Goal: Task Accomplishment & Management: Manage account settings

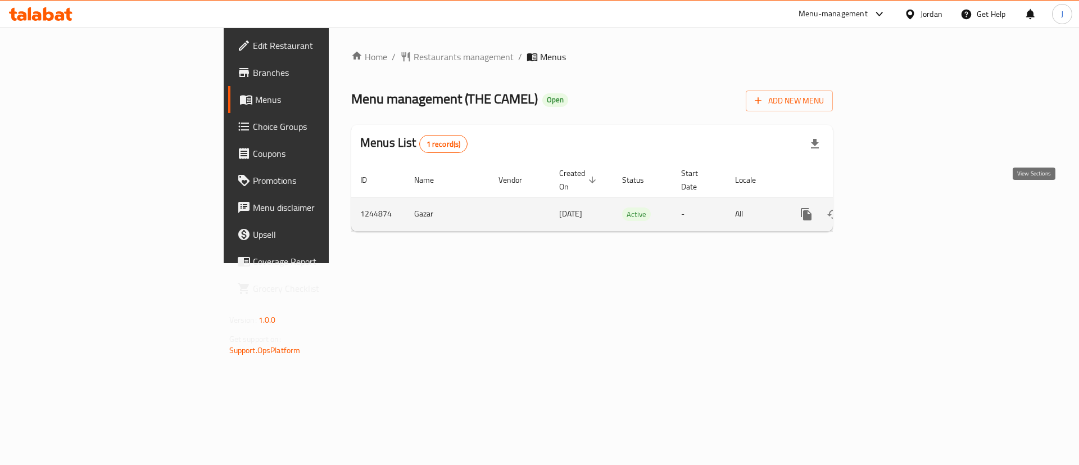
click at [893, 209] on icon "enhanced table" at bounding box center [888, 214] width 10 height 10
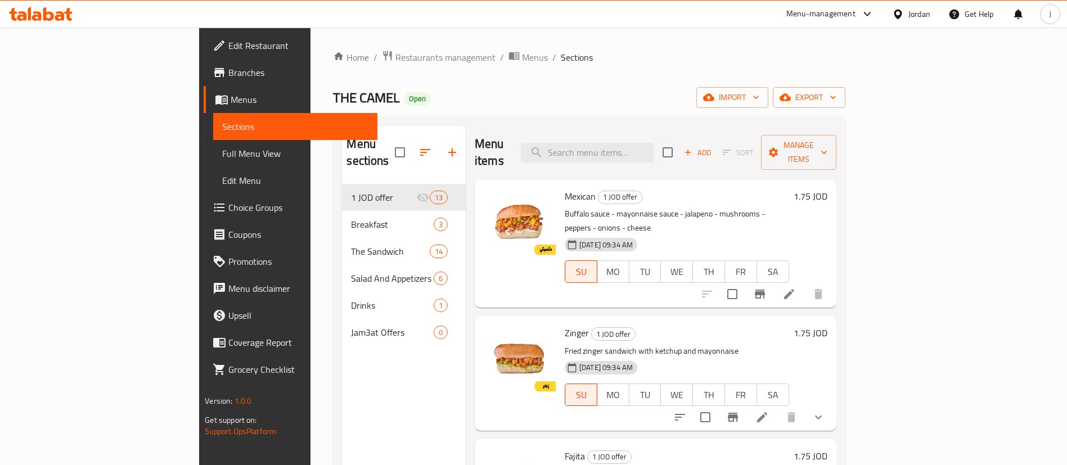
click at [827, 188] on h6 "1.75 JOD" at bounding box center [810, 196] width 34 height 16
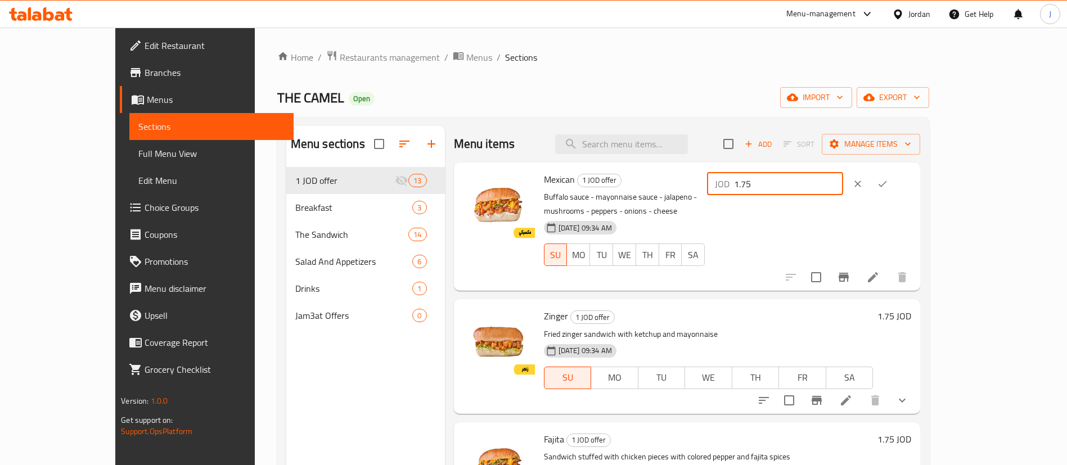
click at [843, 184] on input "1.75" at bounding box center [788, 184] width 109 height 22
type input "1.4"
click button "ok" at bounding box center [882, 183] width 25 height 25
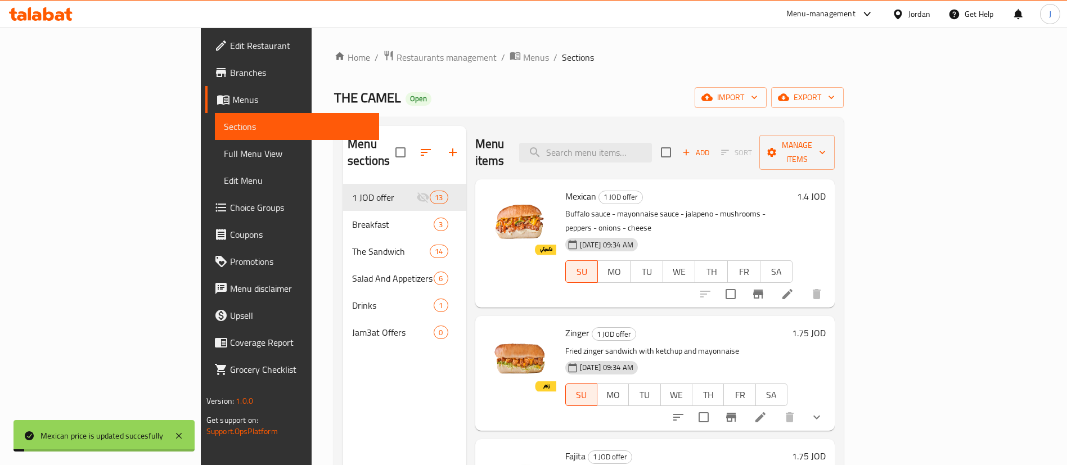
click at [825, 325] on h6 "1.75 JOD" at bounding box center [809, 333] width 34 height 16
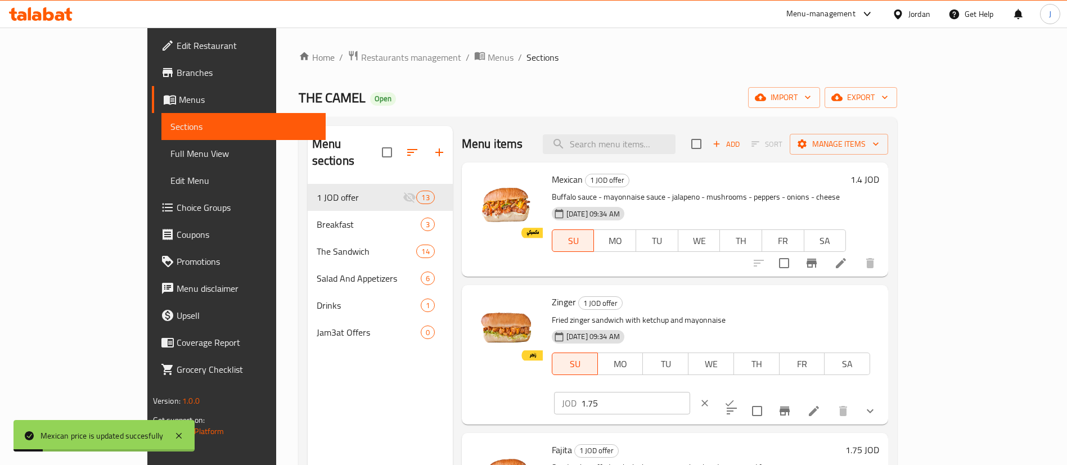
click at [690, 392] on input "1.75" at bounding box center [635, 403] width 109 height 22
type input "1.4"
click button "ok" at bounding box center [729, 403] width 25 height 25
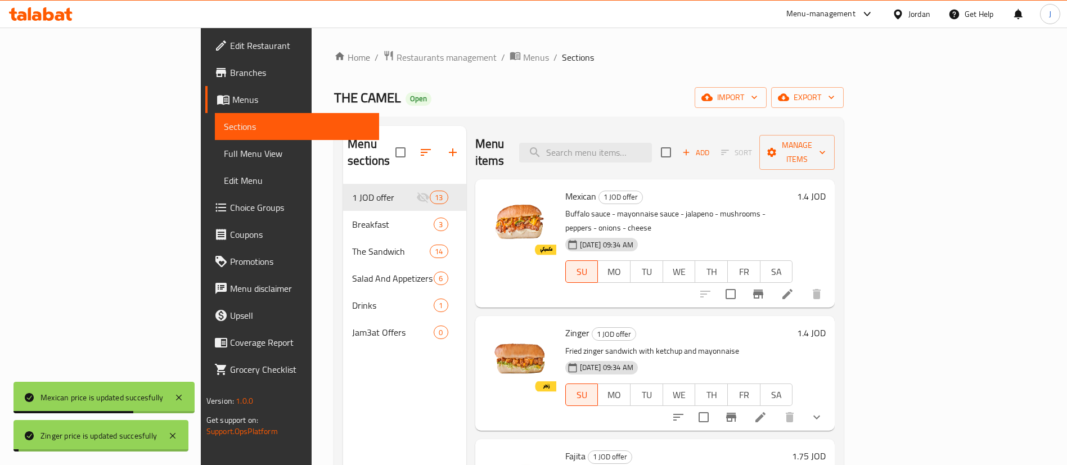
scroll to position [169, 0]
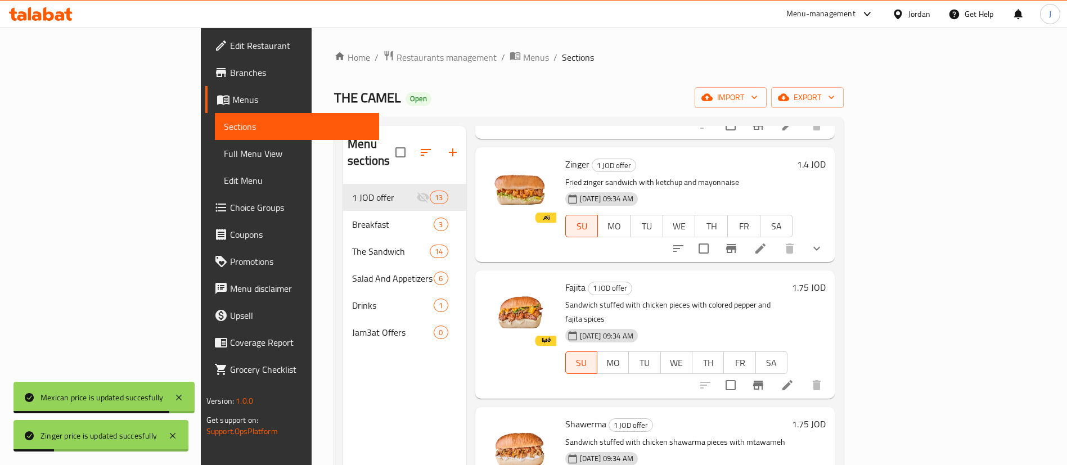
click at [825, 279] on h6 "1.75 JOD" at bounding box center [809, 287] width 34 height 16
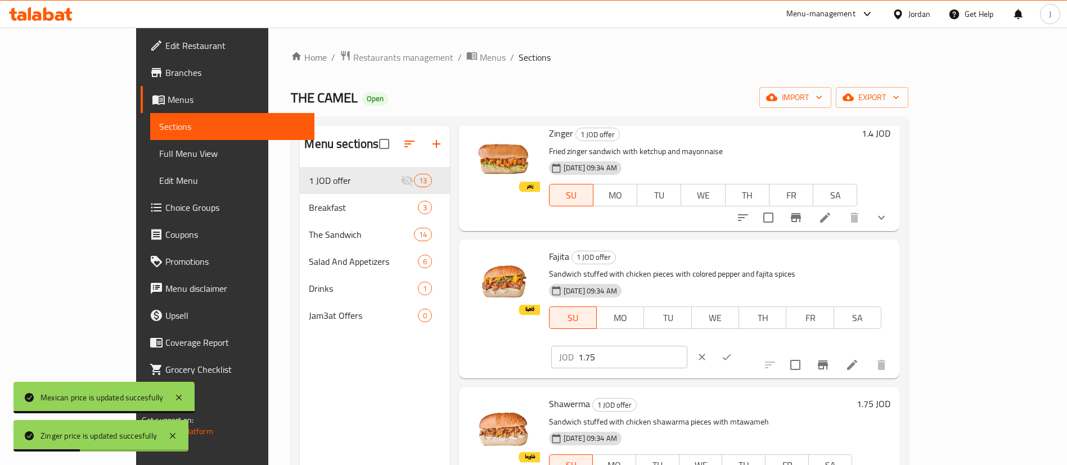
click at [687, 346] on input "1.75" at bounding box center [632, 357] width 109 height 22
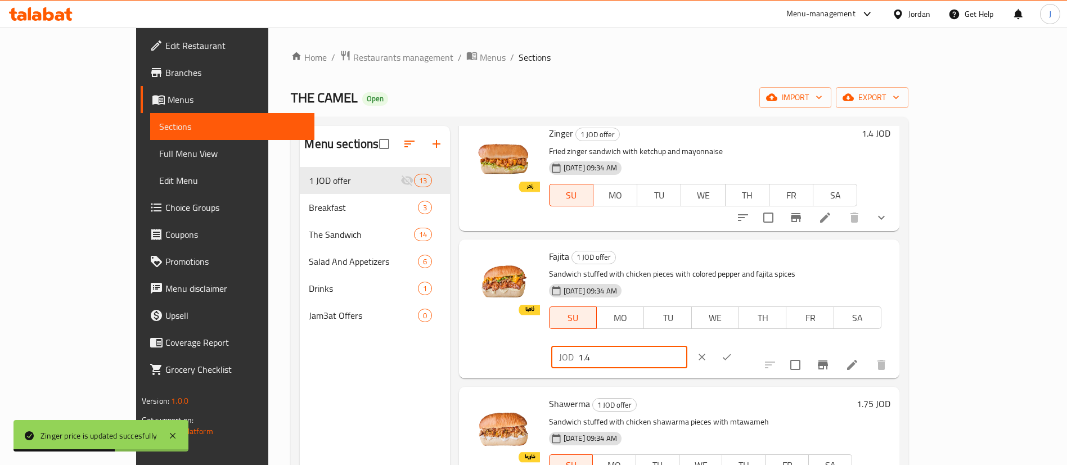
type input "1.4"
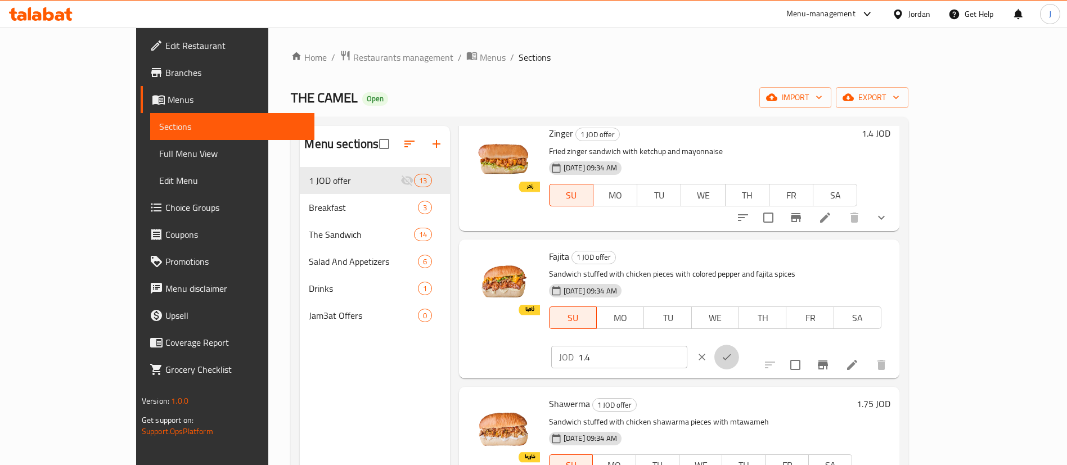
click at [165, 73] on span "Branches" at bounding box center [235, 72] width 140 height 13
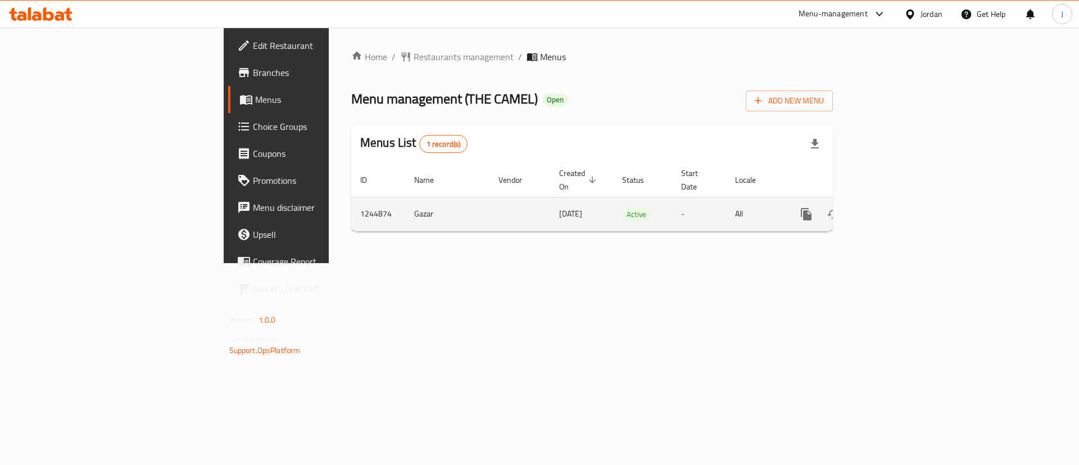
click at [893, 209] on icon "enhanced table" at bounding box center [888, 214] width 10 height 10
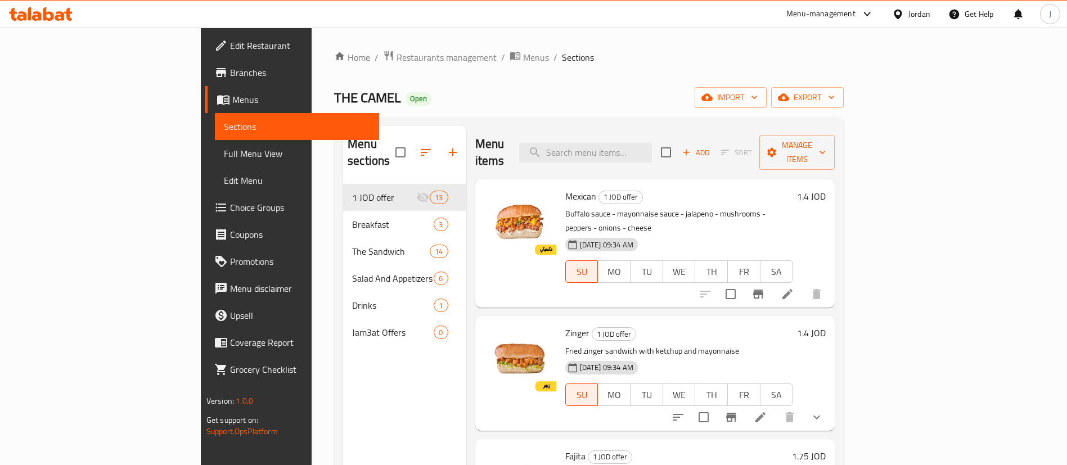
click at [825, 188] on h6 "1.4 JOD" at bounding box center [811, 196] width 29 height 16
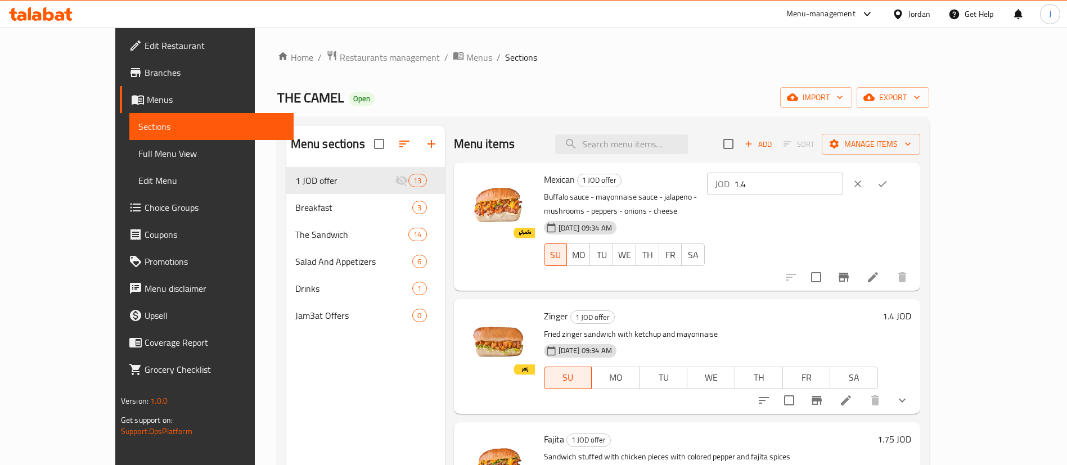
click at [843, 188] on input "1.4" at bounding box center [788, 184] width 109 height 22
type input "1.75"
click button "ok" at bounding box center [882, 183] width 25 height 25
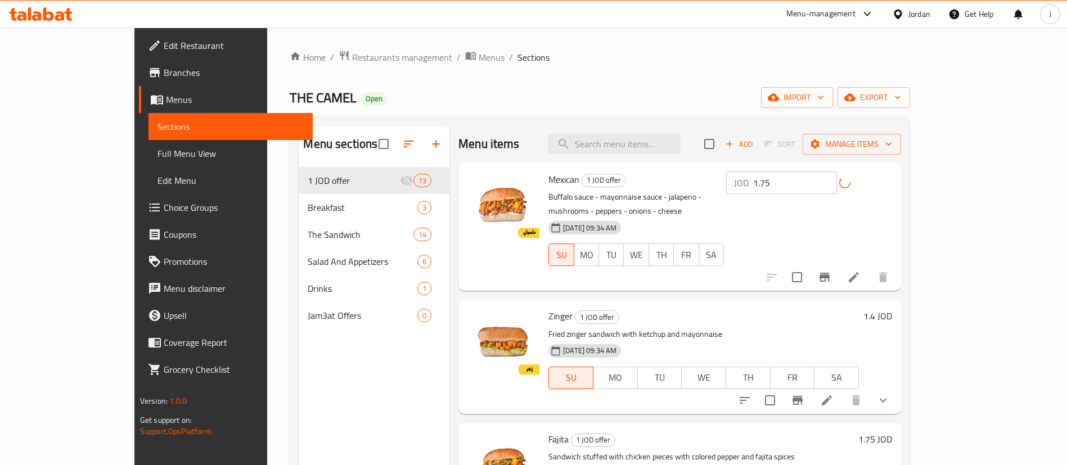
click at [892, 308] on h6 "1.4 JOD" at bounding box center [877, 316] width 29 height 16
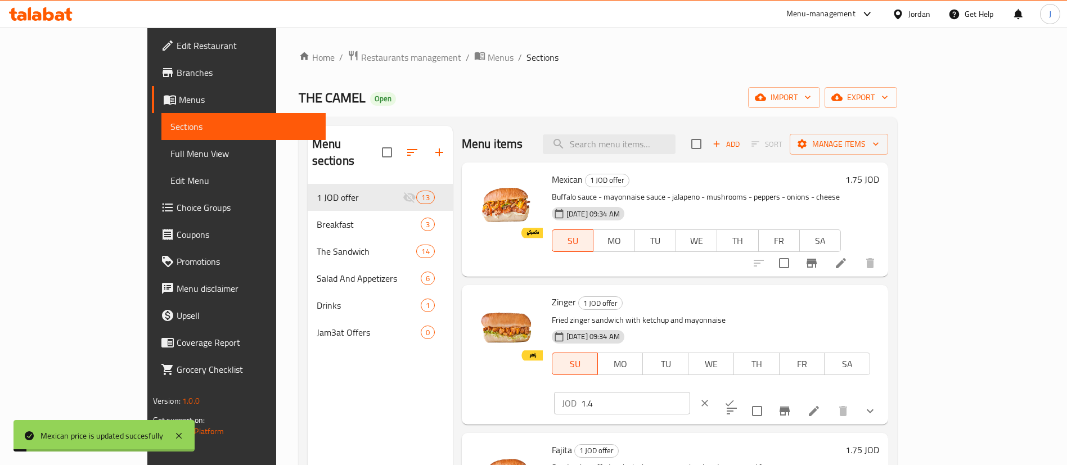
click at [690, 392] on input "1.4" at bounding box center [635, 403] width 109 height 22
type input "1.75"
click button "ok" at bounding box center [729, 403] width 25 height 25
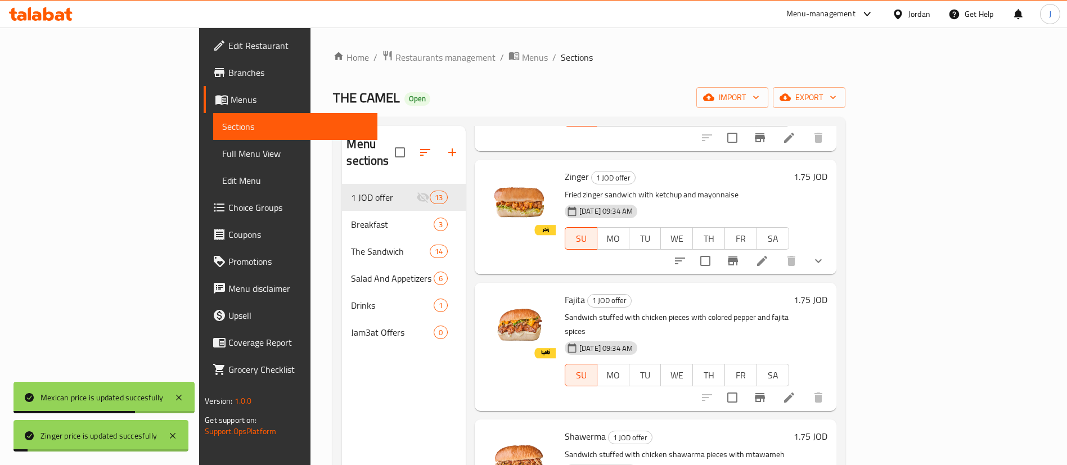
scroll to position [337, 0]
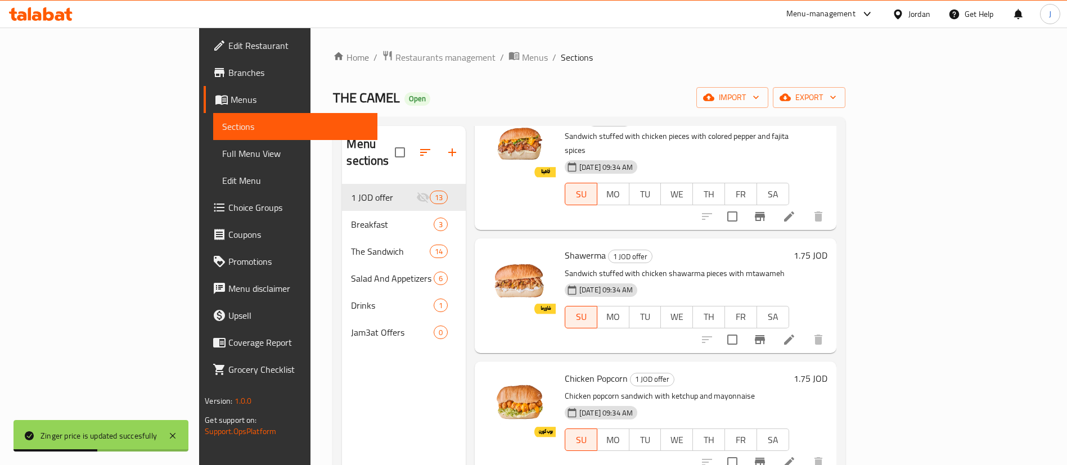
click at [62, 15] on icon at bounding box center [60, 16] width 10 height 10
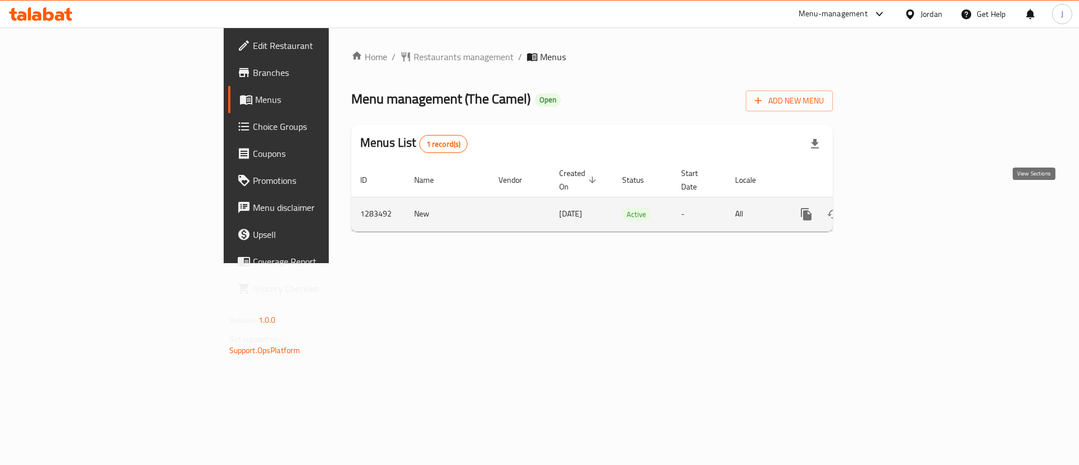
click at [894, 207] on icon "enhanced table" at bounding box center [887, 213] width 13 height 13
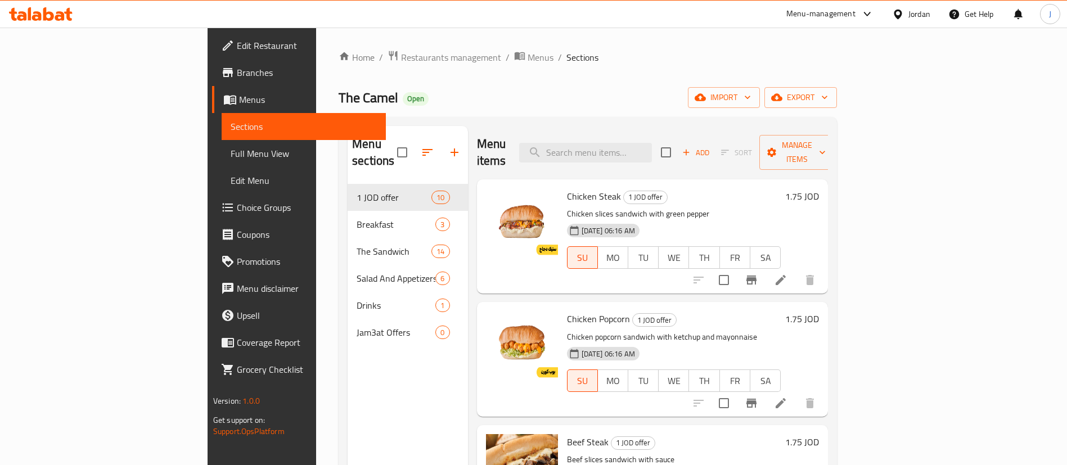
click at [819, 188] on h6 "1.75 JOD" at bounding box center [802, 196] width 34 height 16
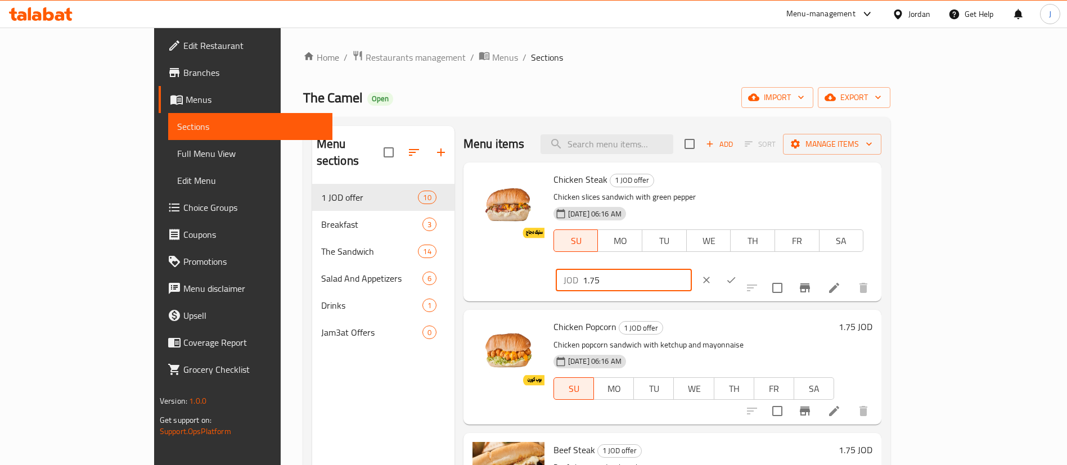
click at [692, 269] on input "1.75" at bounding box center [636, 280] width 109 height 22
type input "1.4"
click button "ok" at bounding box center [731, 280] width 25 height 25
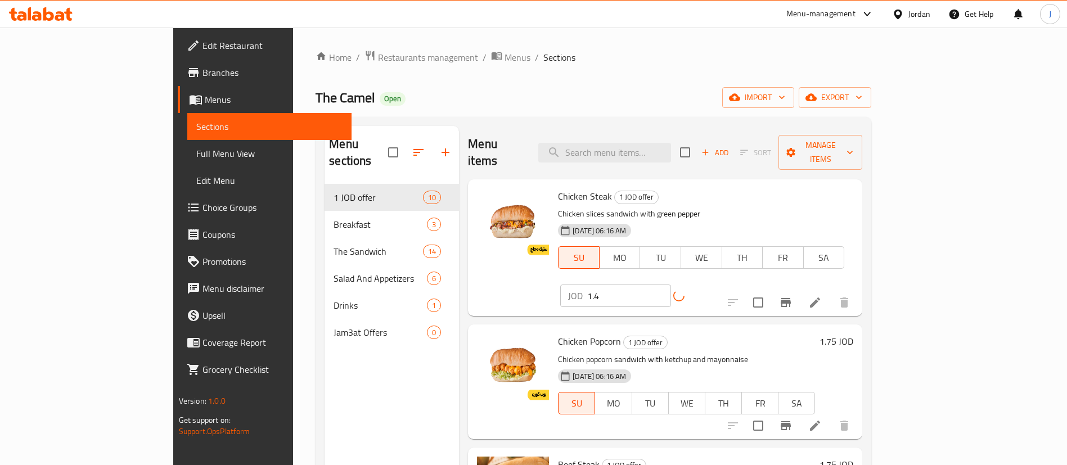
click at [853, 333] on h6 "1.75 JOD" at bounding box center [836, 341] width 34 height 16
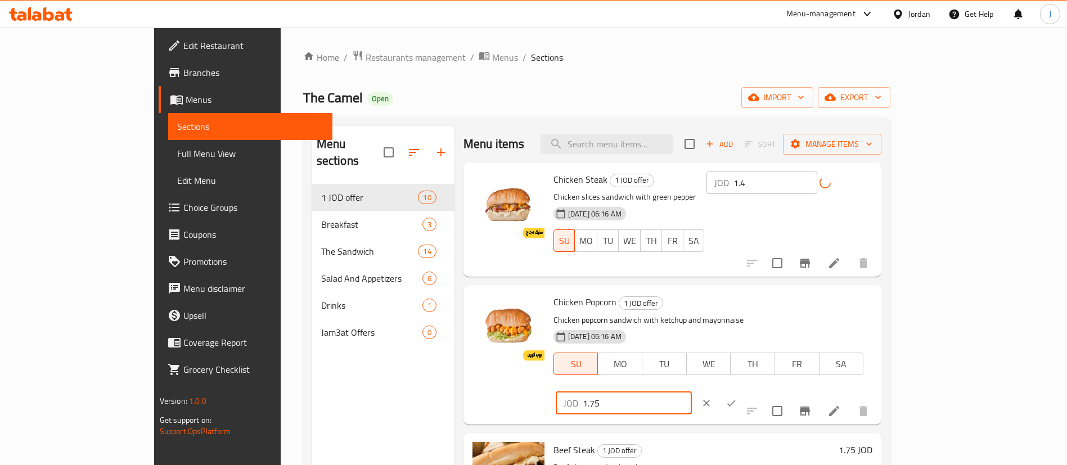
click at [692, 392] on input "1.75" at bounding box center [636, 403] width 109 height 22
type input "1.4"
click button "ok" at bounding box center [731, 403] width 25 height 25
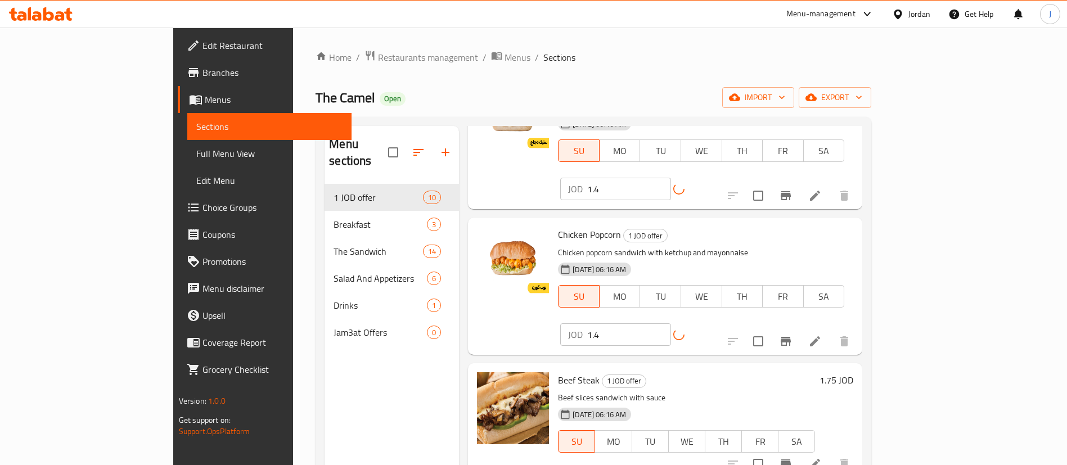
scroll to position [169, 0]
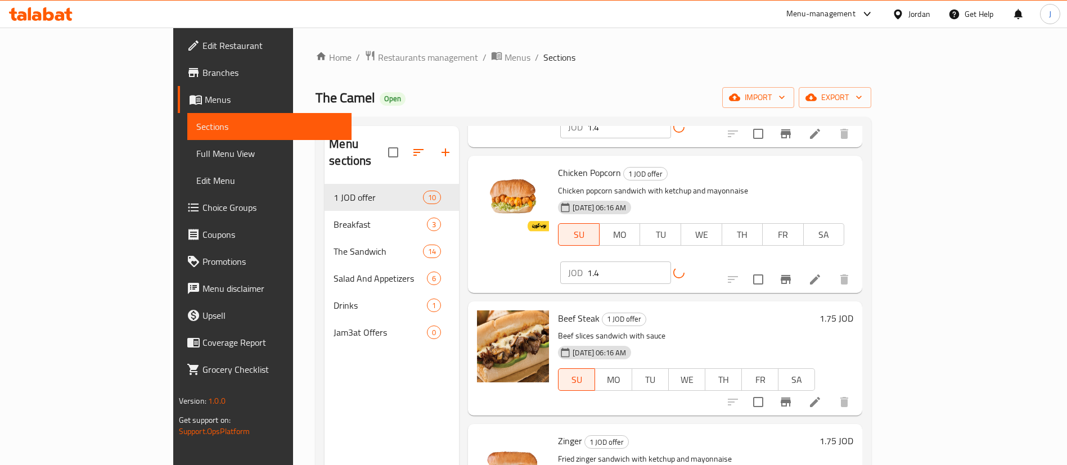
click at [853, 310] on h6 "1.75 JOD" at bounding box center [836, 318] width 34 height 16
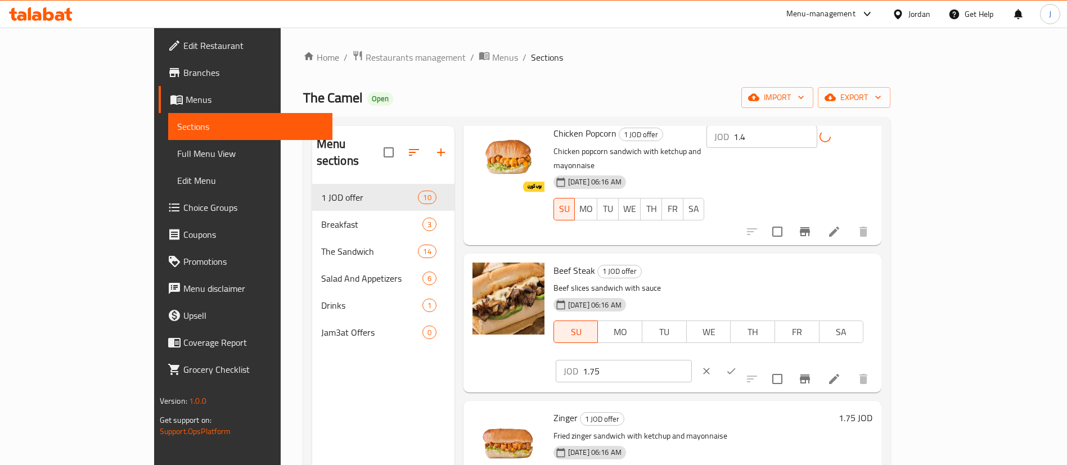
click at [692, 360] on input "1.75" at bounding box center [636, 371] width 109 height 22
type input "1.4"
click button "ok" at bounding box center [731, 371] width 25 height 25
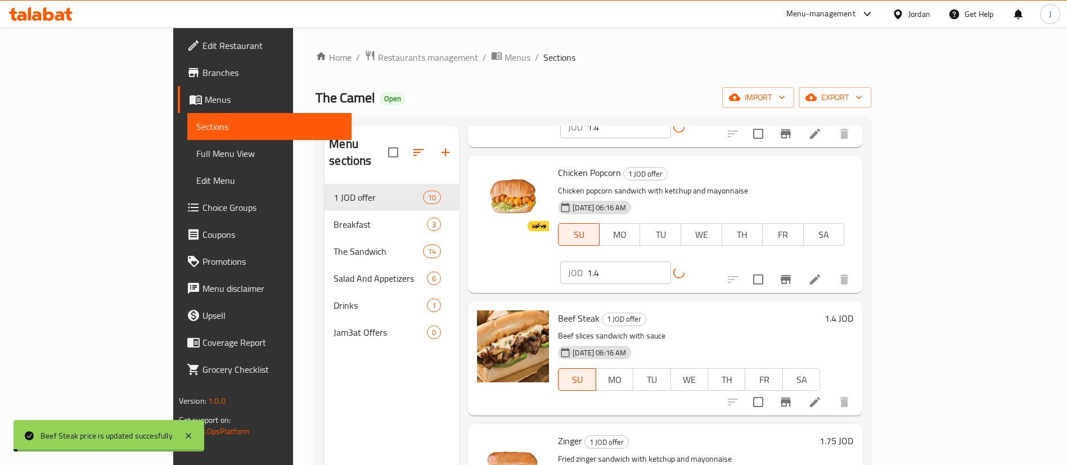
click at [853, 433] on h6 "1.75 JOD" at bounding box center [836, 441] width 34 height 16
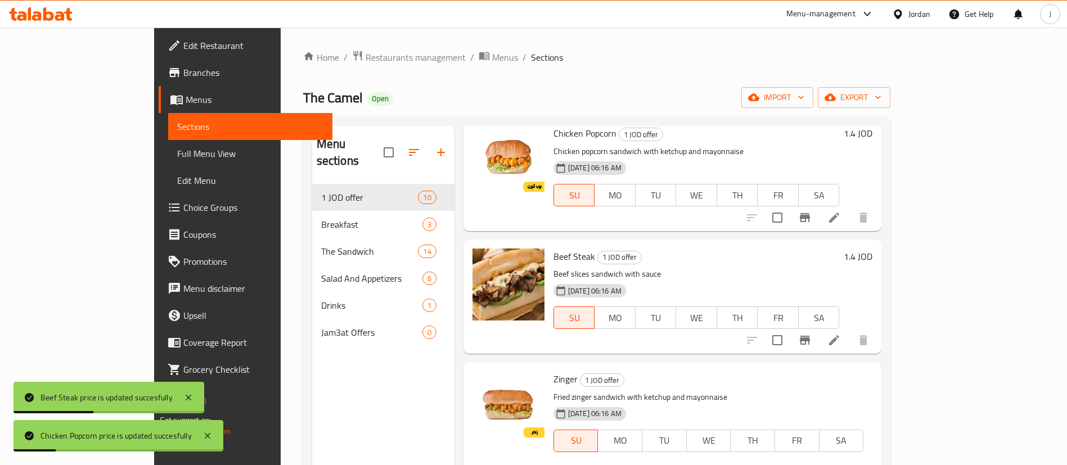
type input "1.4"
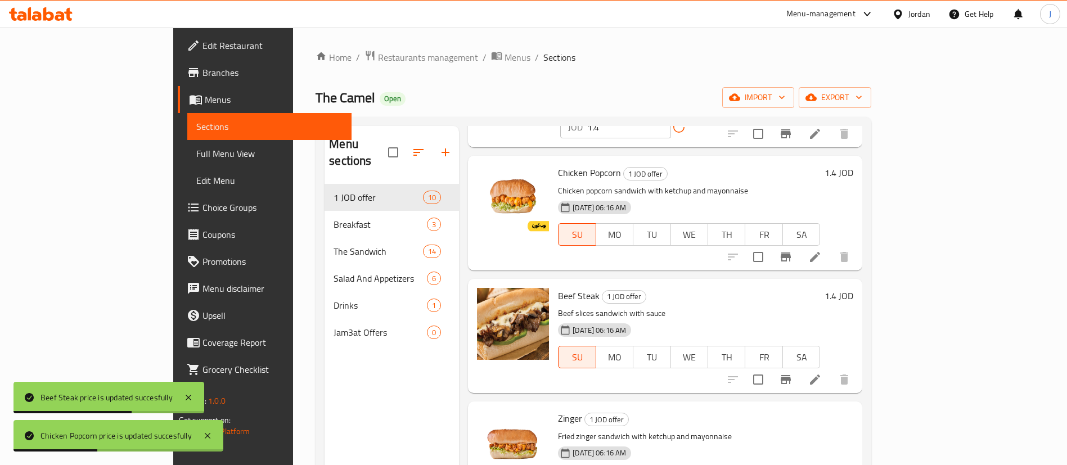
scroll to position [337, 0]
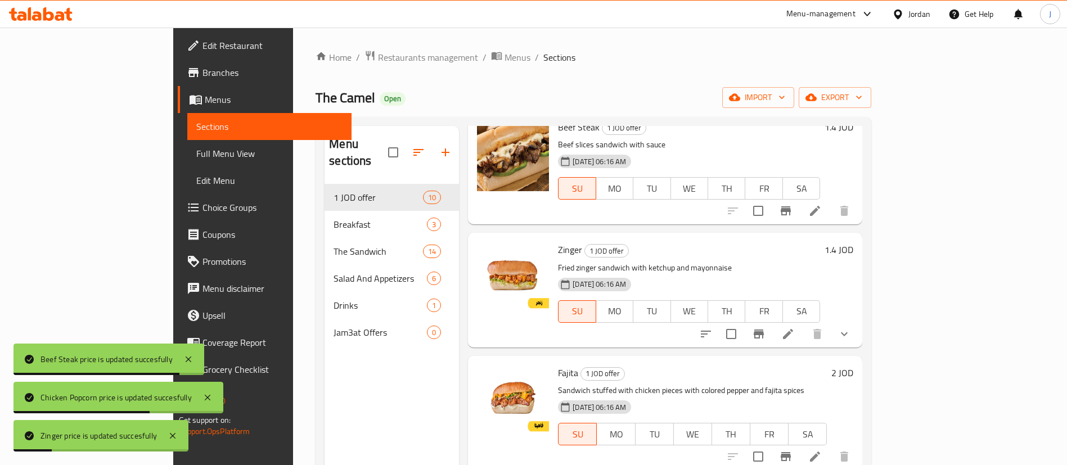
click at [853, 365] on h6 "2 JOD" at bounding box center [842, 373] width 22 height 16
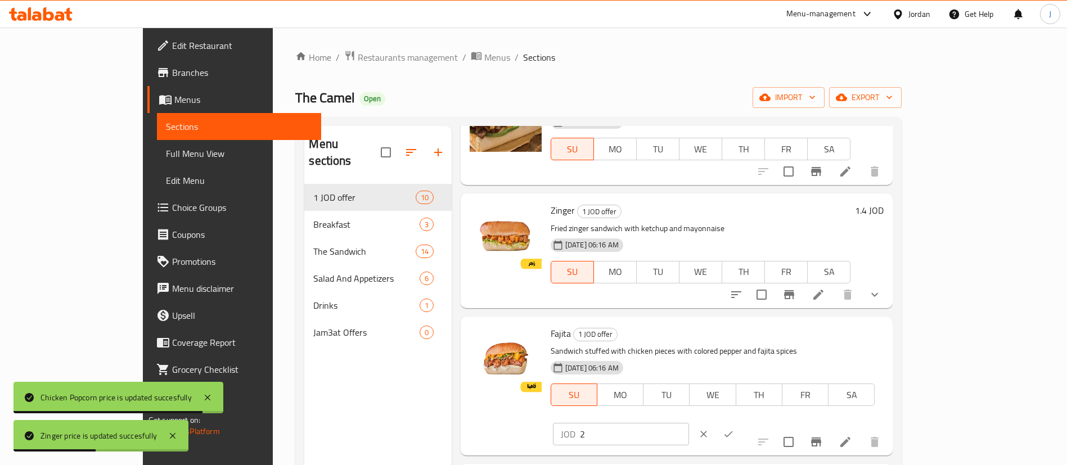
click at [689, 423] on input "2" at bounding box center [634, 434] width 109 height 22
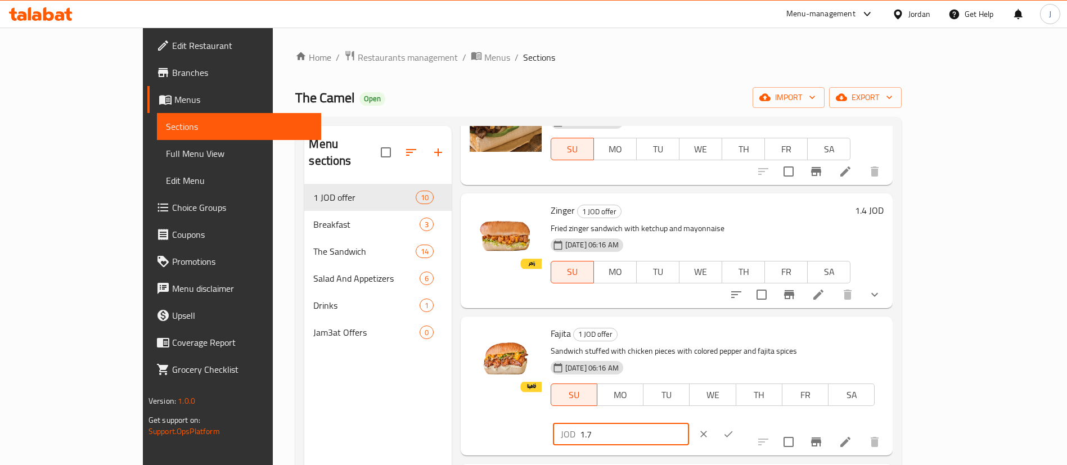
type input "1.7"
click button "ok" at bounding box center [728, 434] width 25 height 25
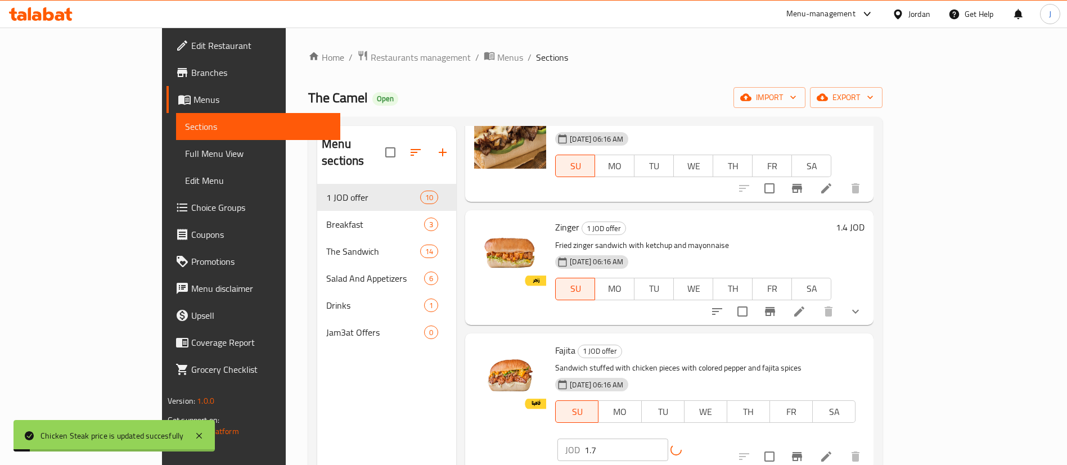
scroll to position [422, 0]
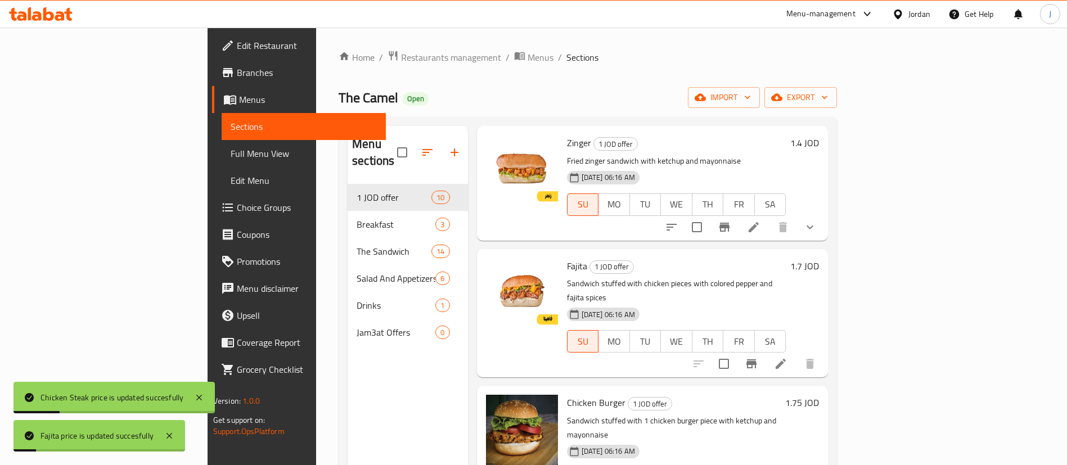
click at [819, 395] on h6 "1.75 JOD" at bounding box center [802, 403] width 34 height 16
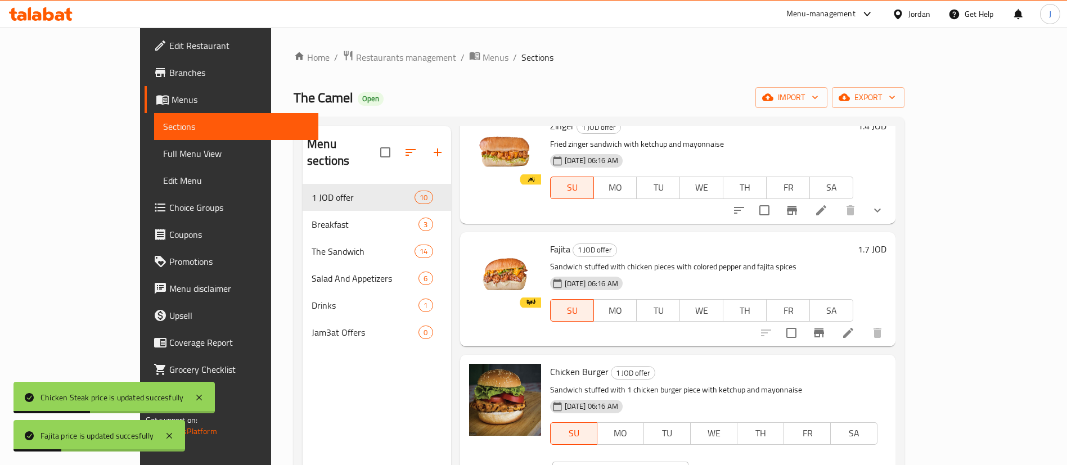
click at [688, 462] on input "1.75" at bounding box center [633, 473] width 109 height 22
type input "1.4"
click button "ok" at bounding box center [727, 472] width 25 height 25
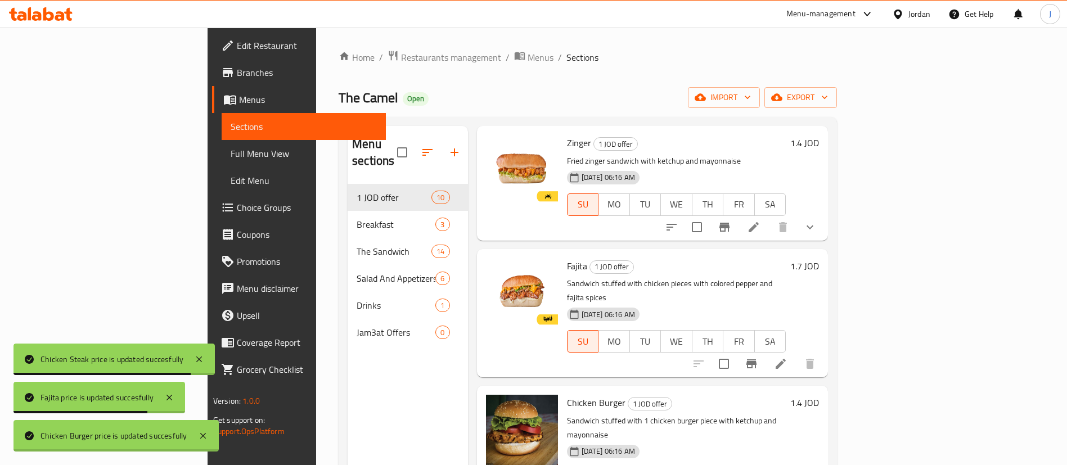
scroll to position [590, 0]
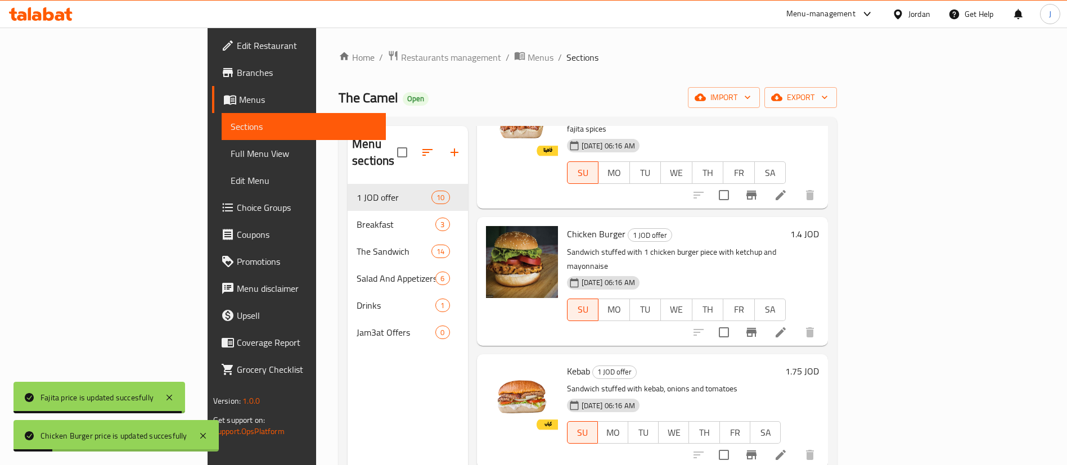
click at [819, 363] on h6 "1.75 JOD" at bounding box center [802, 371] width 34 height 16
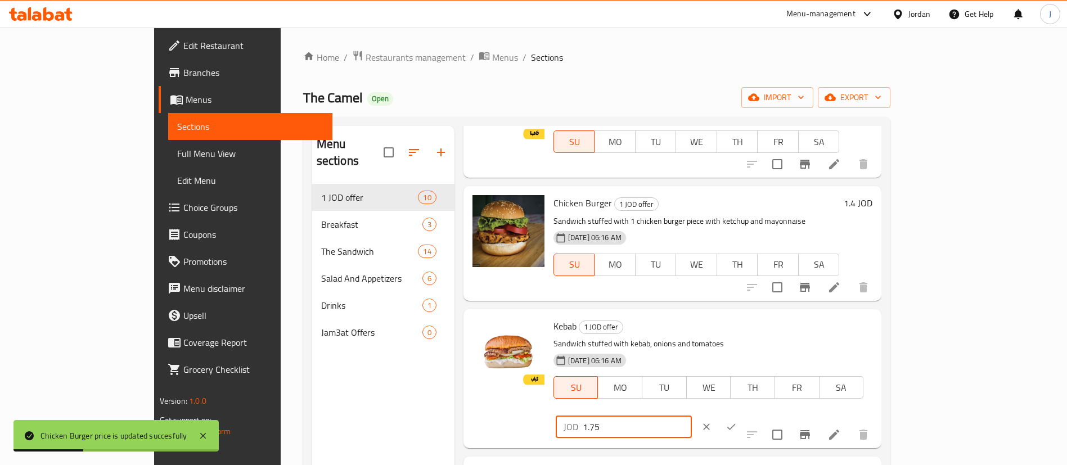
click at [692, 415] on input "1.75" at bounding box center [636, 426] width 109 height 22
type input "1.4"
click button "ok" at bounding box center [731, 426] width 25 height 25
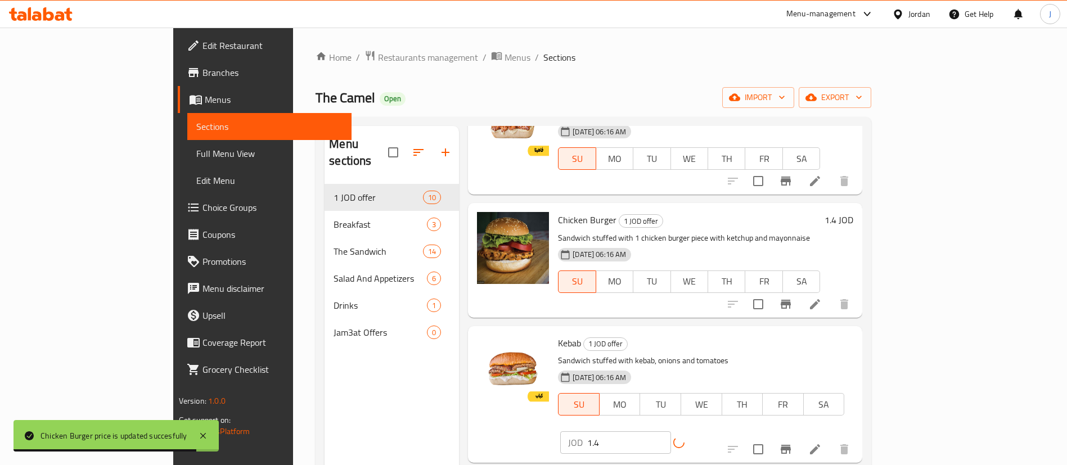
scroll to position [759, 0]
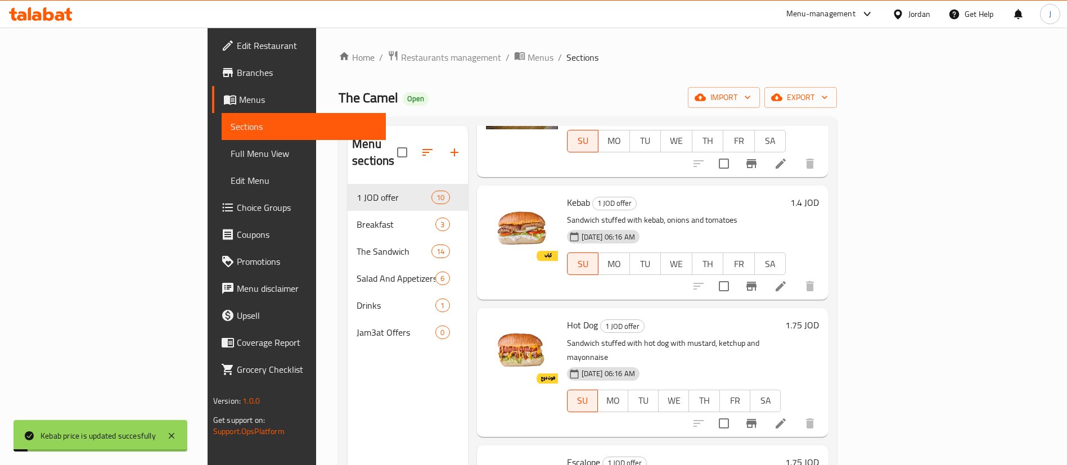
click at [819, 317] on h6 "1.75 JOD" at bounding box center [802, 325] width 34 height 16
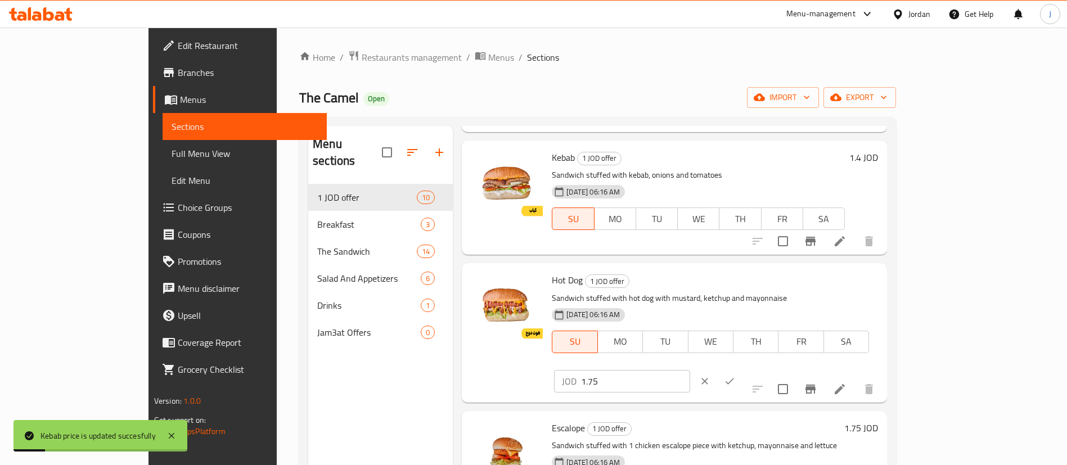
click at [690, 370] on input "1.75" at bounding box center [635, 381] width 109 height 22
type input "1.4"
click at [878, 420] on h6 "1.75 JOD" at bounding box center [861, 428] width 34 height 16
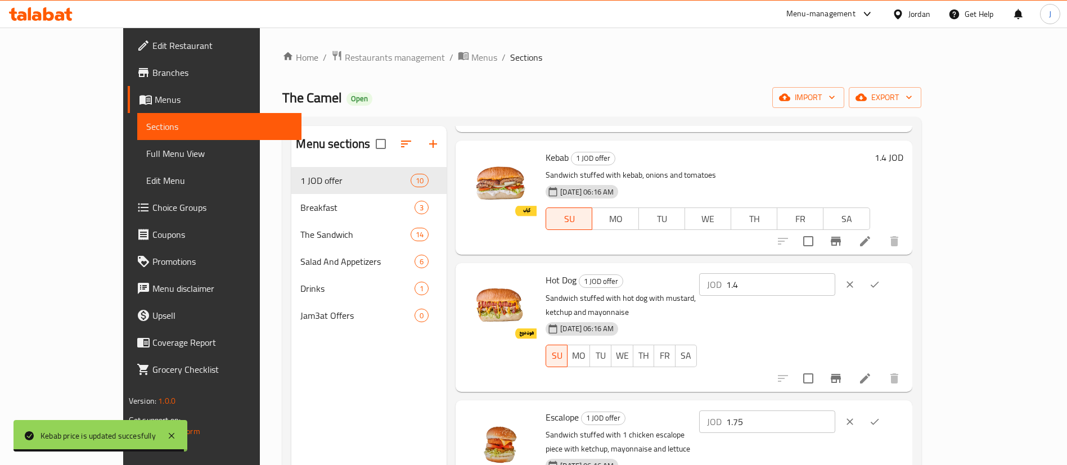
click at [835, 411] on input "1.75" at bounding box center [780, 421] width 109 height 22
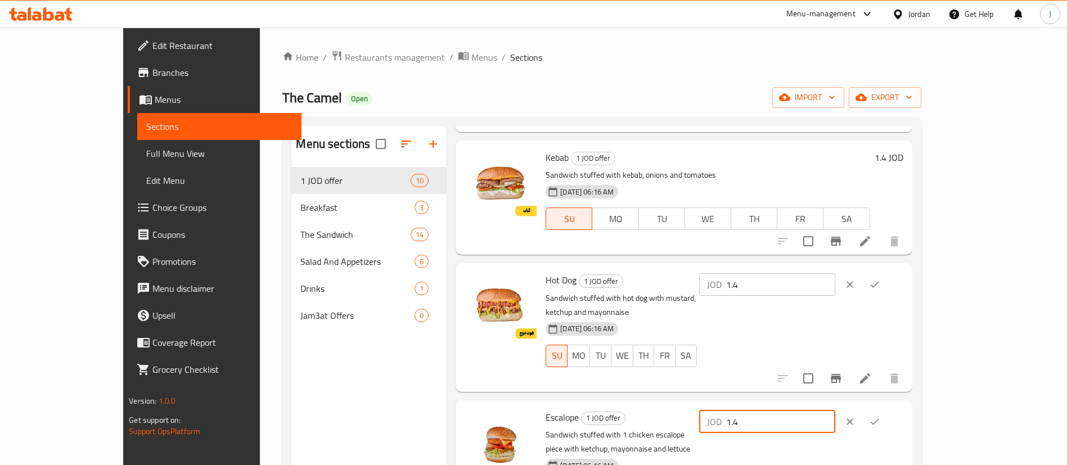
type input "1.4"
click at [880, 286] on icon "ok" at bounding box center [874, 284] width 11 height 11
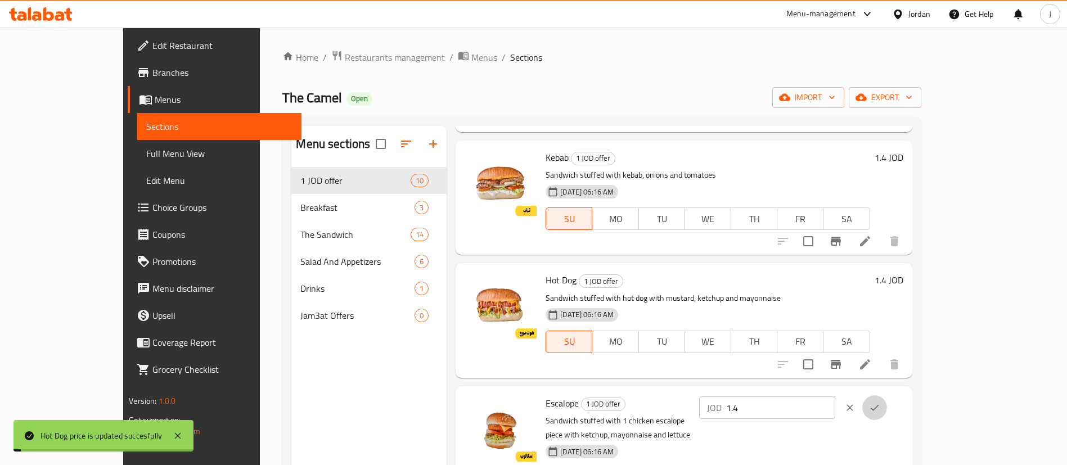
click at [880, 404] on icon "ok" at bounding box center [874, 407] width 11 height 11
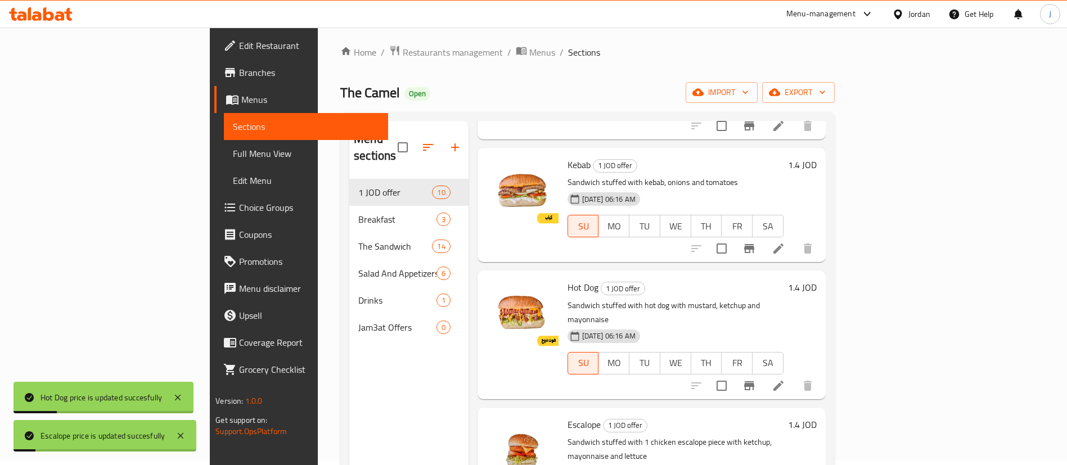
scroll to position [157, 0]
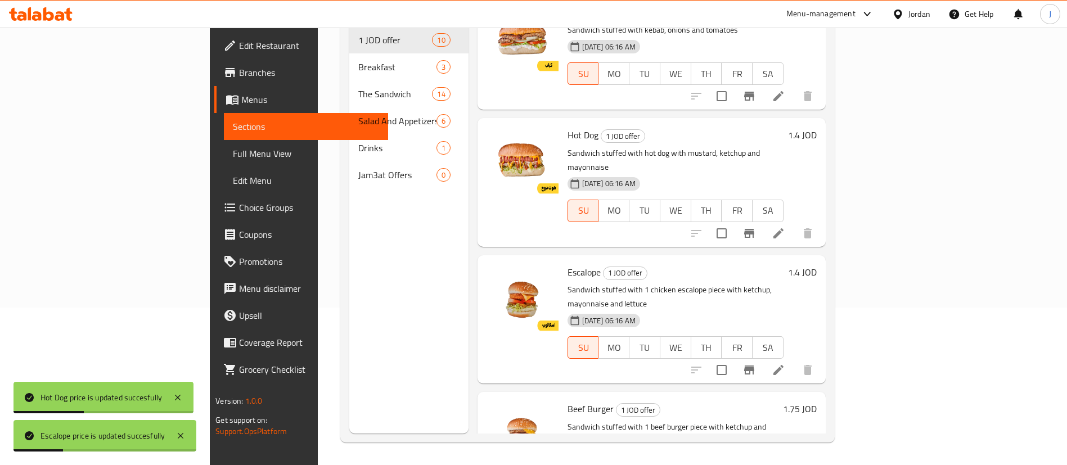
click at [816, 401] on h6 "1.75 JOD" at bounding box center [800, 409] width 34 height 16
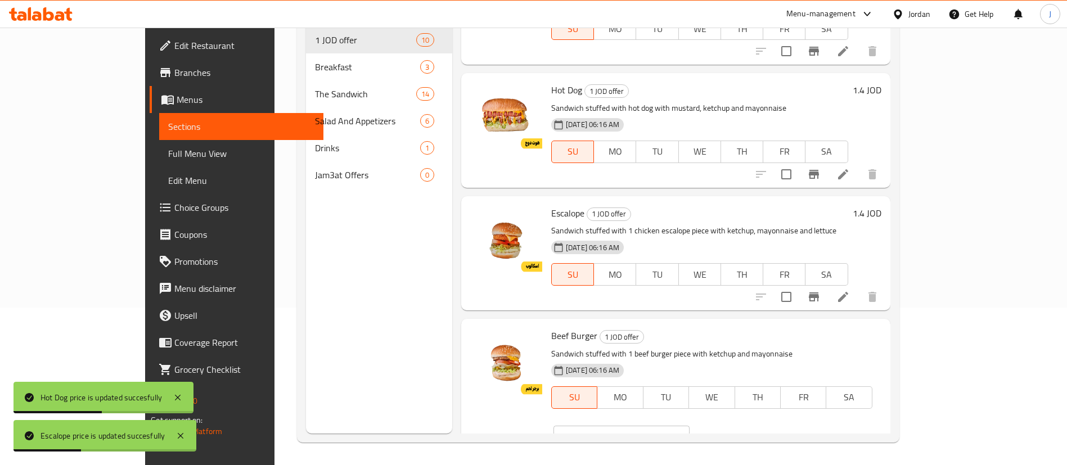
click at [689, 426] on input "2.75" at bounding box center [634, 437] width 109 height 22
click at [689, 426] on input "1.75" at bounding box center [634, 437] width 109 height 22
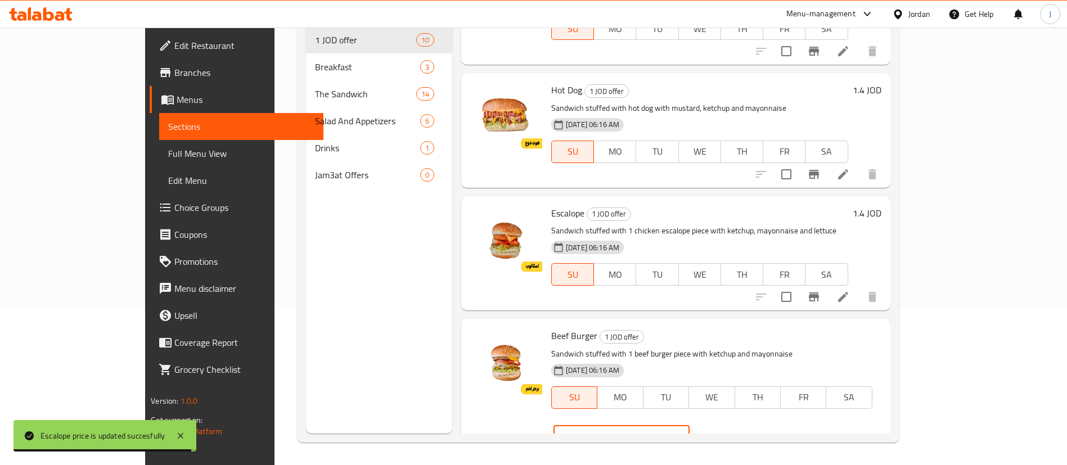
type input "1.4"
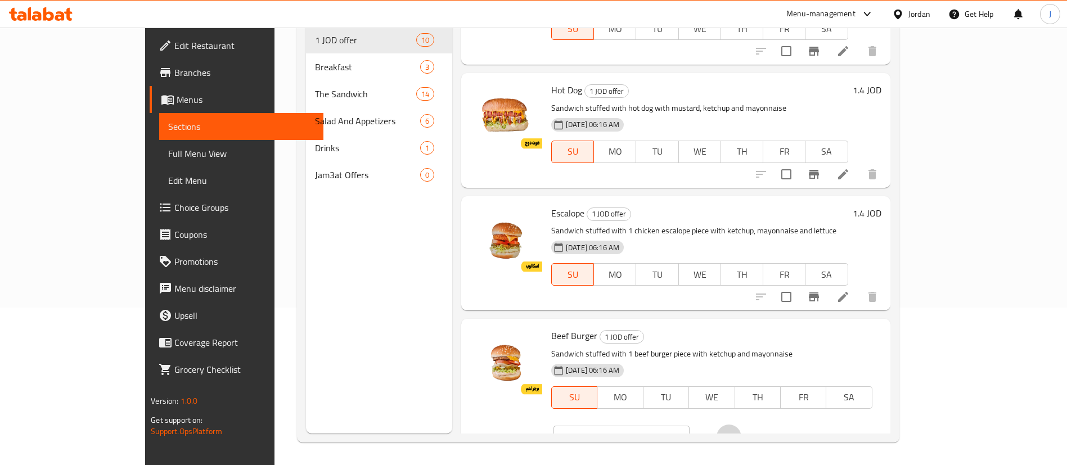
click button "ok" at bounding box center [728, 436] width 25 height 25
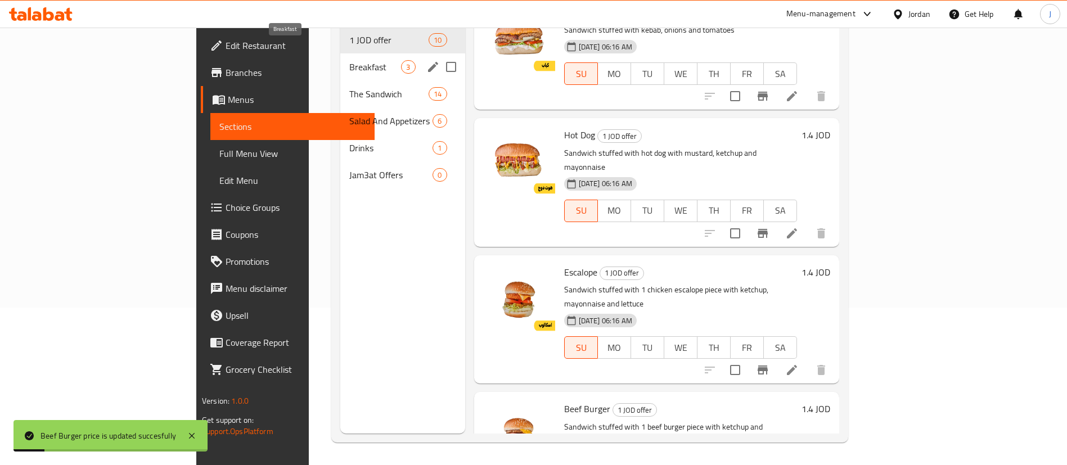
click at [349, 60] on span "Breakfast" at bounding box center [375, 66] width 52 height 13
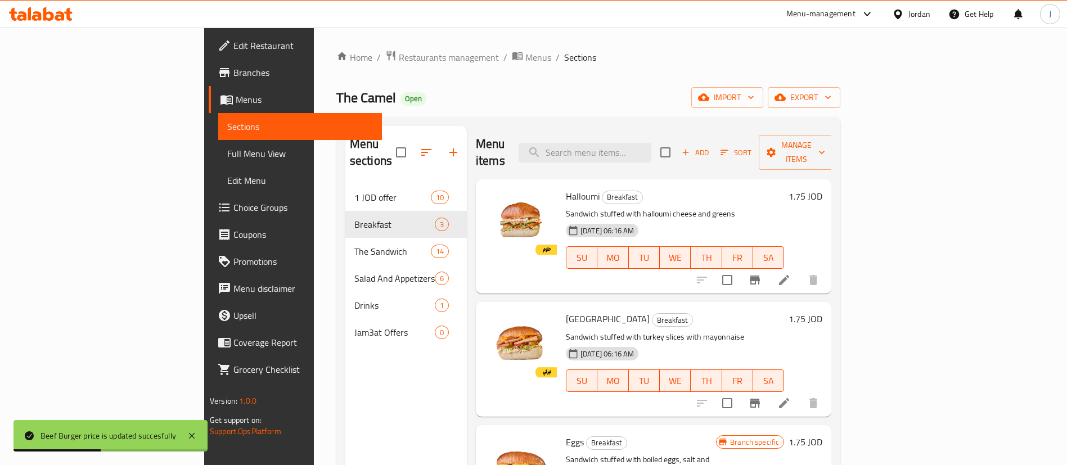
click at [822, 188] on h6 "1.75 JOD" at bounding box center [805, 196] width 34 height 16
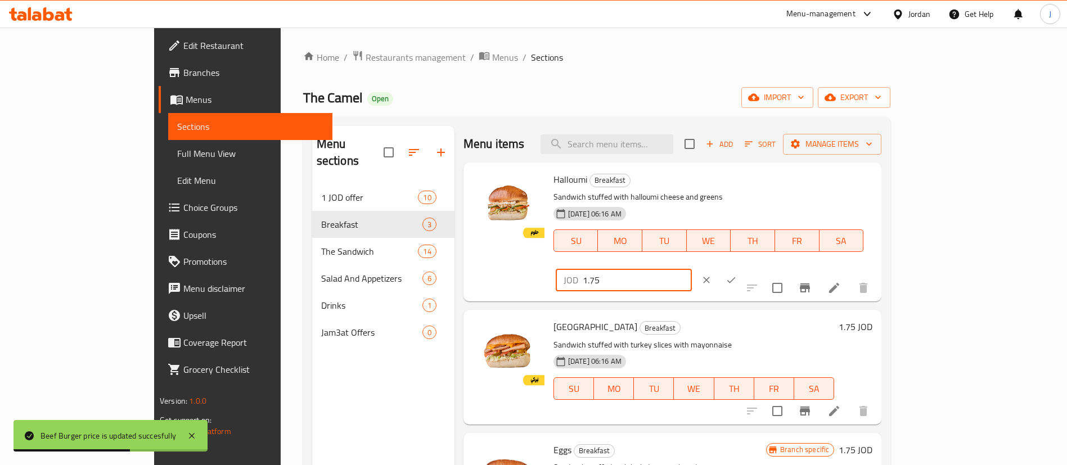
click at [692, 269] on input "1.75" at bounding box center [636, 280] width 109 height 22
type input "1.4"
click button "ok" at bounding box center [731, 280] width 25 height 25
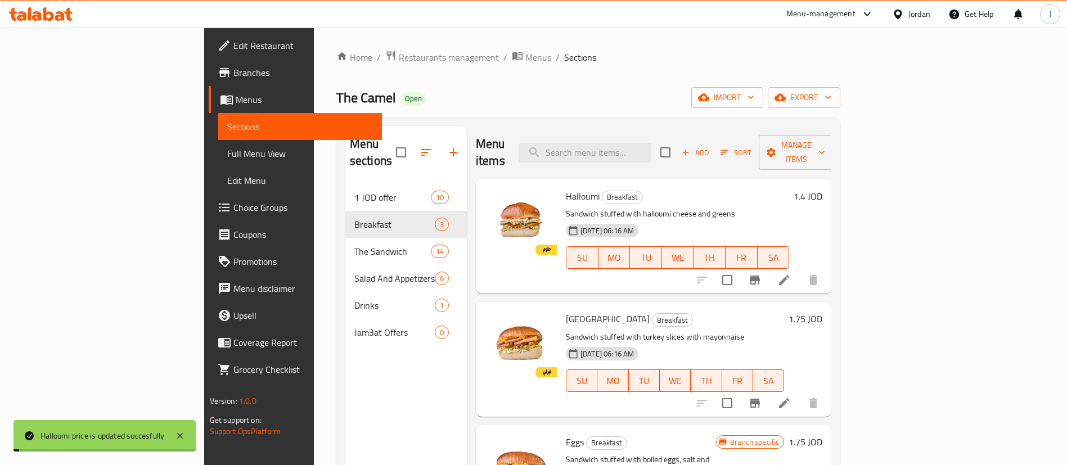
click at [822, 311] on h6 "1.75 JOD" at bounding box center [805, 319] width 34 height 16
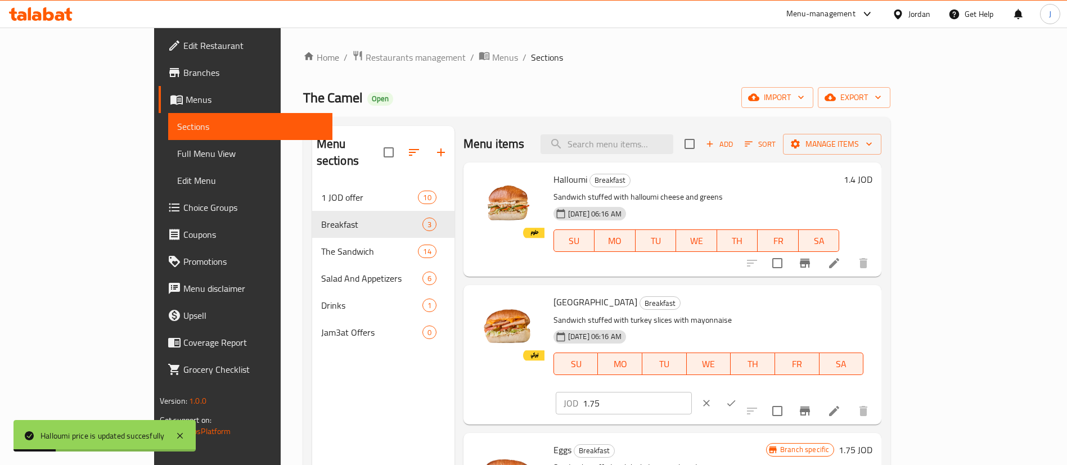
click at [692, 392] on input "1.75" at bounding box center [636, 403] width 109 height 22
type input "1.4"
click button "ok" at bounding box center [731, 403] width 25 height 25
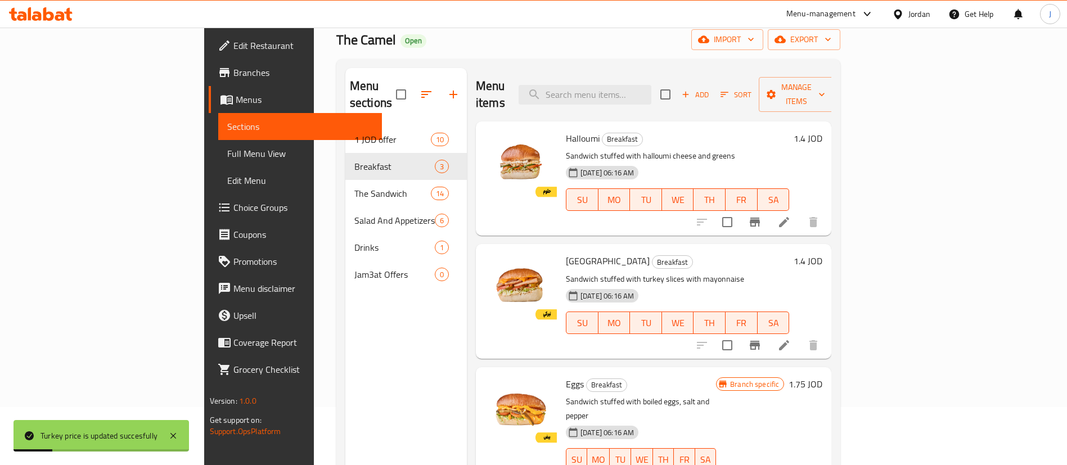
scroll to position [84, 0]
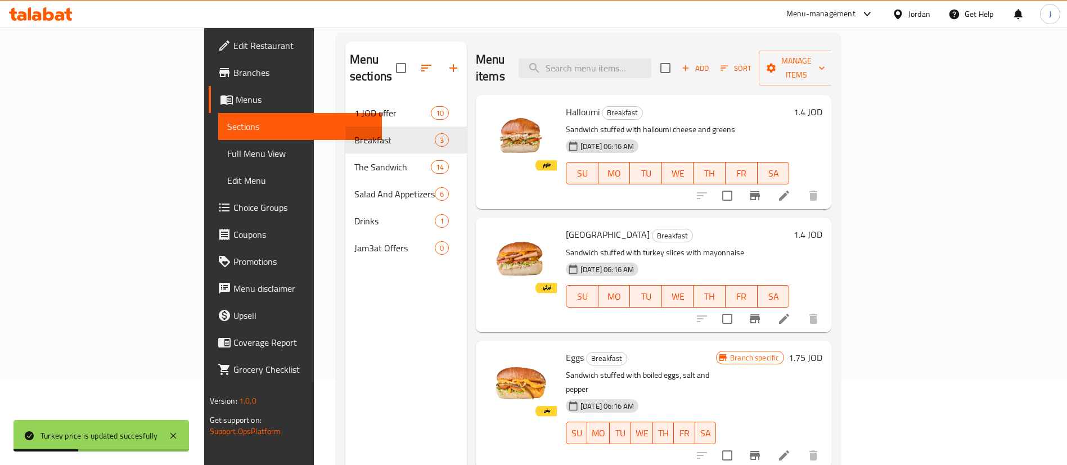
click at [822, 350] on h6 "1.75 JOD" at bounding box center [805, 358] width 34 height 16
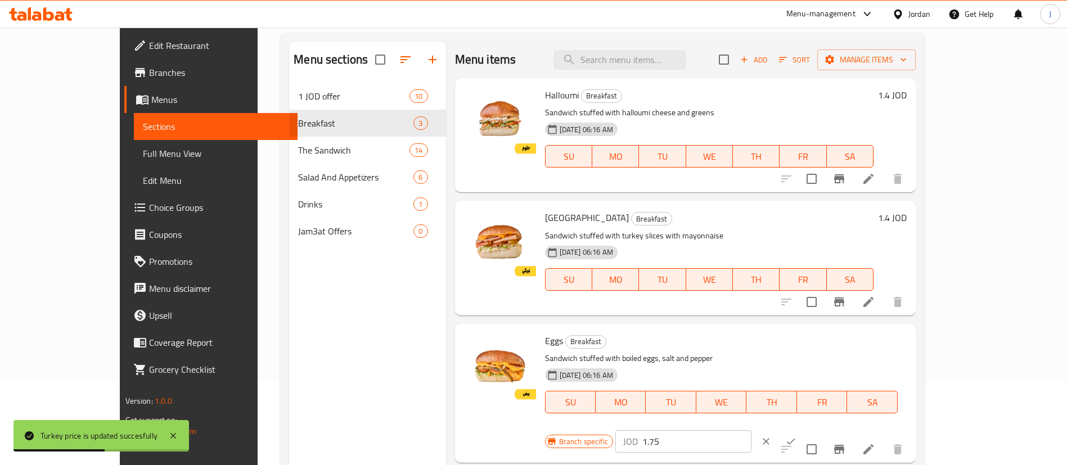
click at [751, 430] on input "1.75" at bounding box center [696, 441] width 109 height 22
type input "1.4"
click button "ok" at bounding box center [790, 441] width 25 height 25
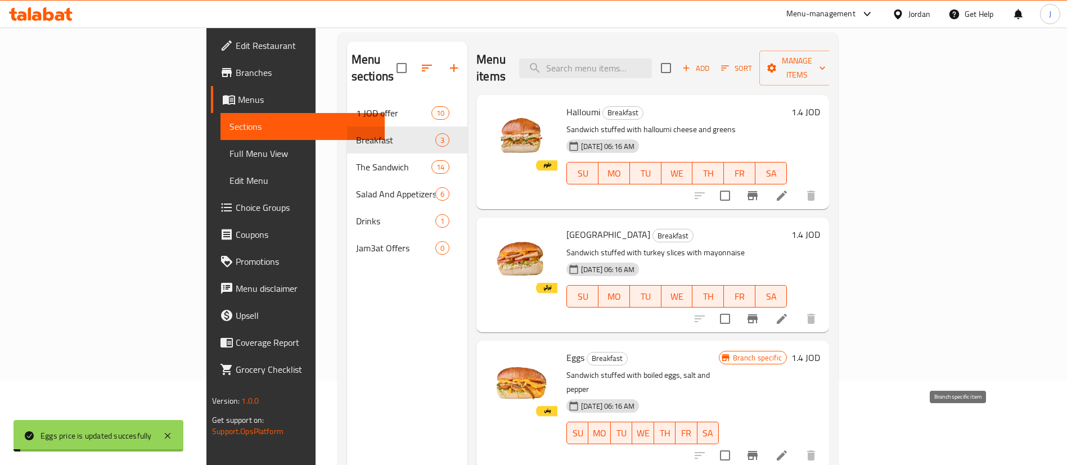
click at [759, 449] on icon "Branch-specific-item" at bounding box center [752, 455] width 13 height 13
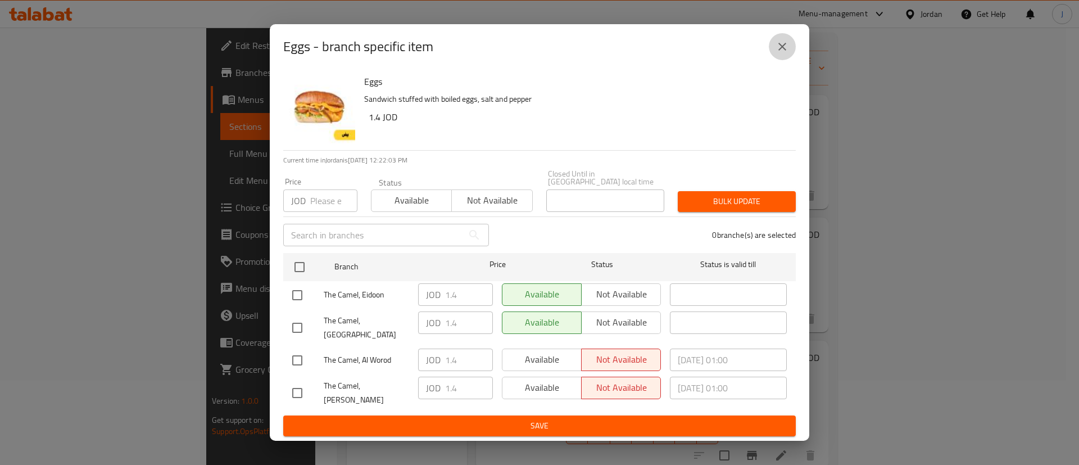
click at [788, 53] on icon "close" at bounding box center [782, 46] width 13 height 13
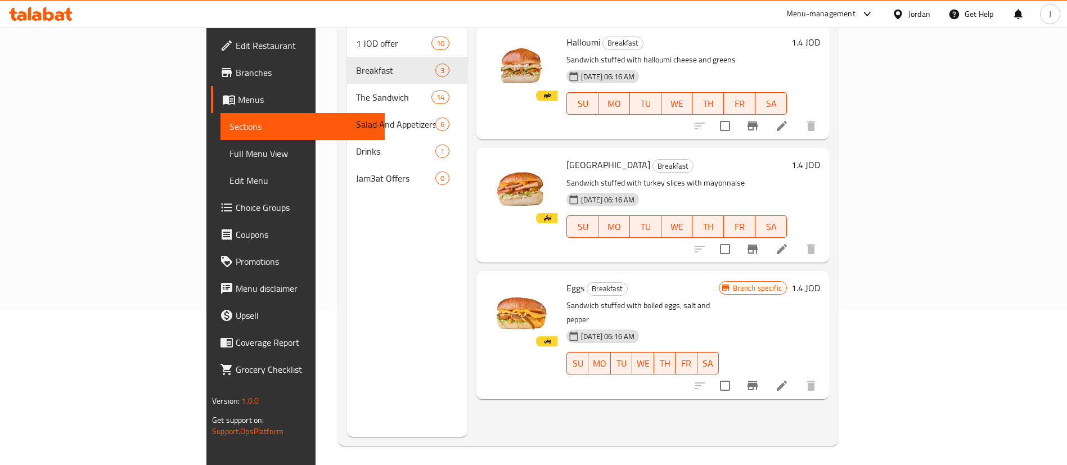
scroll to position [157, 0]
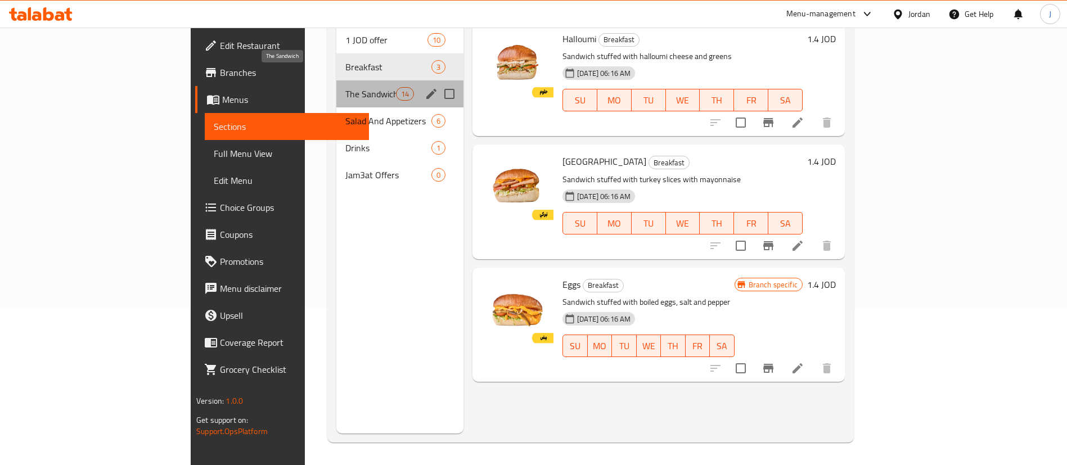
click at [345, 87] on span "The Sandwich" at bounding box center [370, 93] width 51 height 13
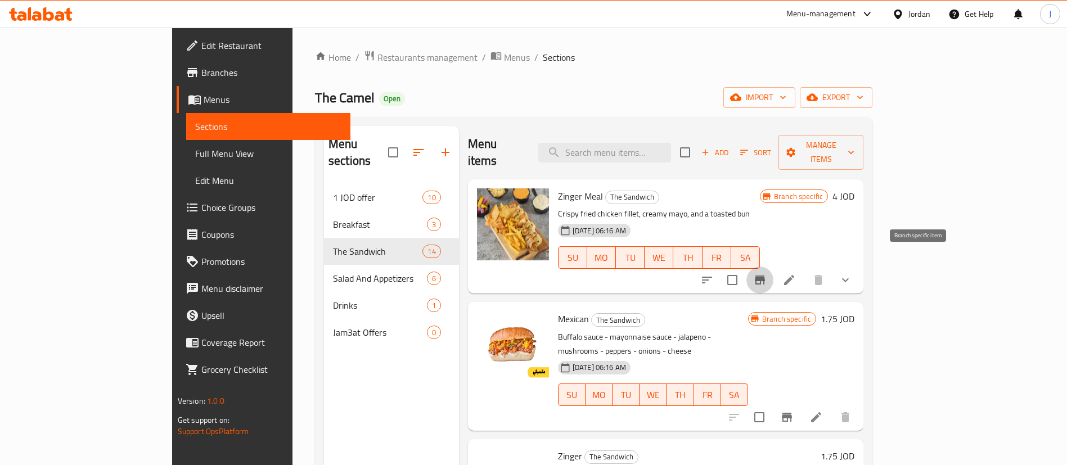
click at [765, 275] on icon "Branch-specific-item" at bounding box center [760, 279] width 10 height 9
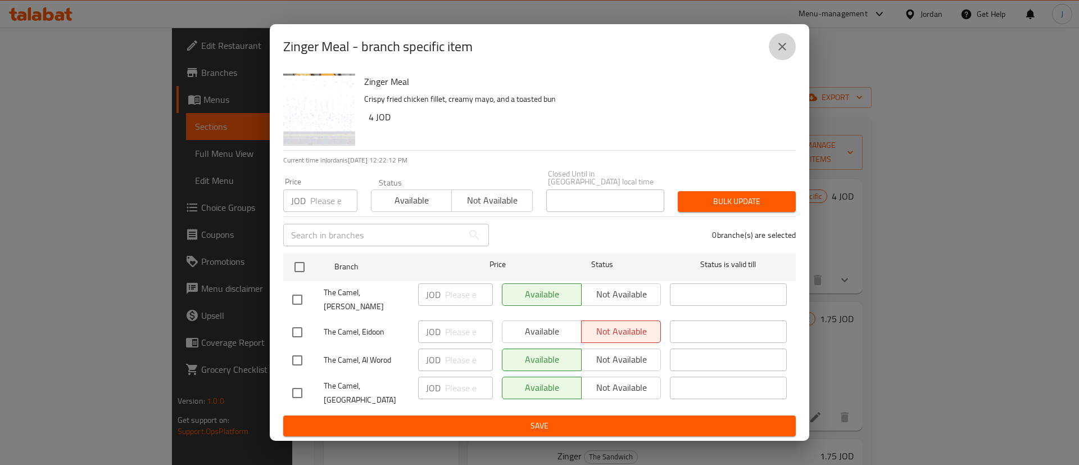
click at [787, 53] on icon "close" at bounding box center [782, 46] width 13 height 13
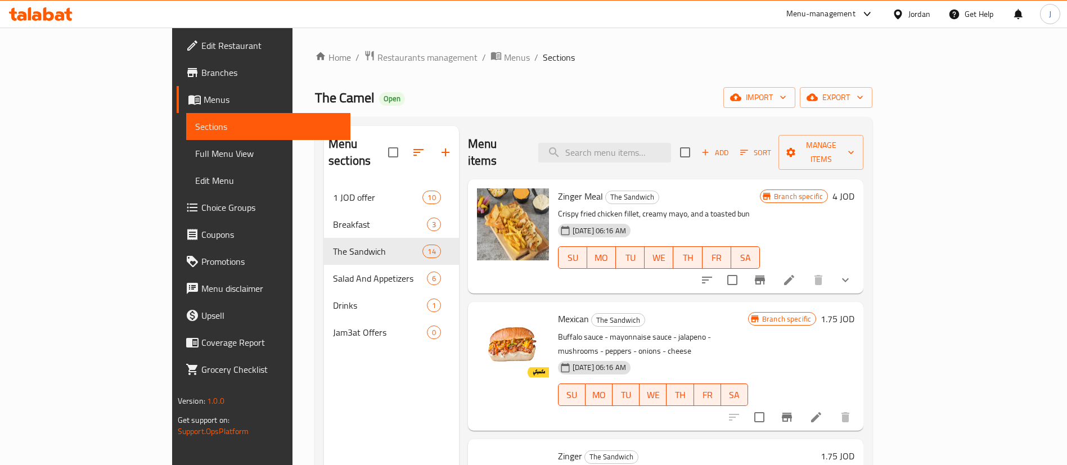
click at [854, 188] on h6 "4 JOD" at bounding box center [843, 196] width 22 height 16
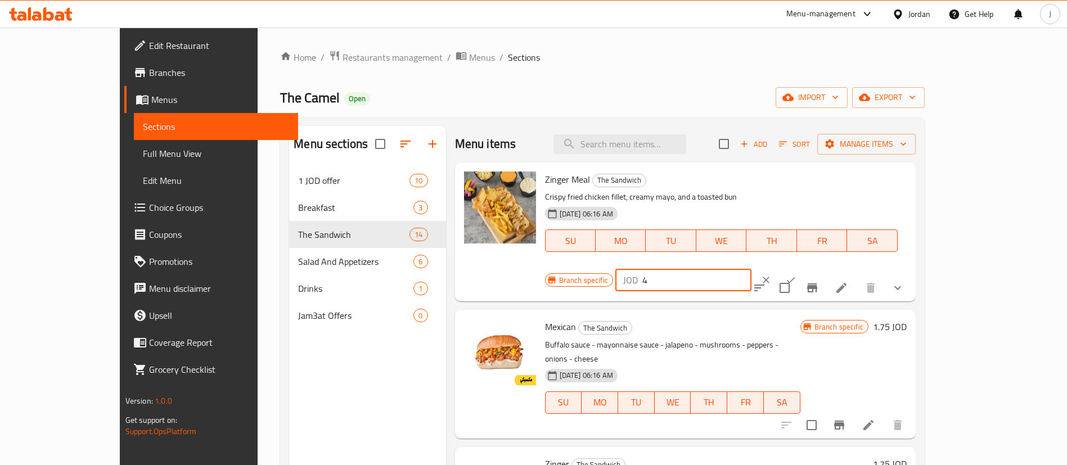
drag, startPoint x: 909, startPoint y: 180, endPoint x: 444, endPoint y: 199, distance: 464.8
click at [459, 198] on div "Zinger Meal The Sandwich Crispy fried chicken fillet, creamy mayo, and a toaste…" at bounding box center [684, 232] width 451 height 130
type input "3"
click button "ok" at bounding box center [790, 280] width 25 height 25
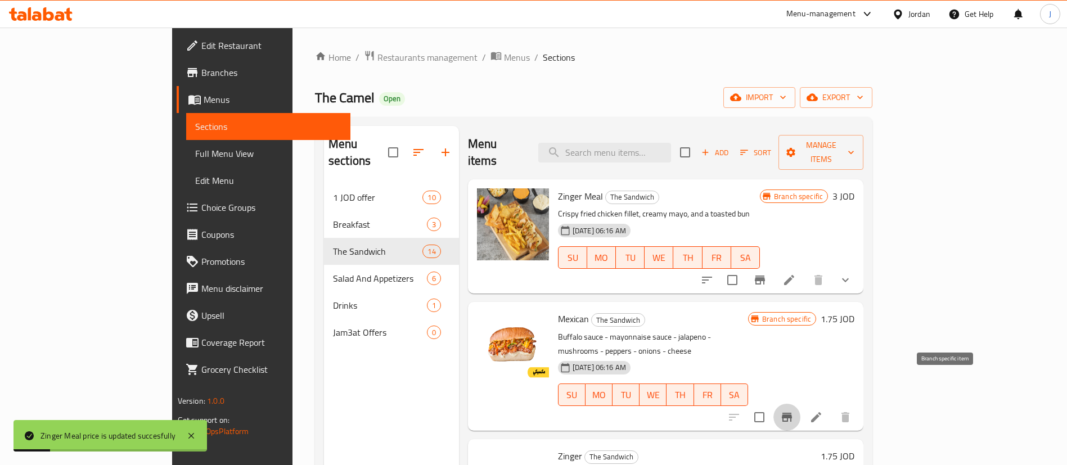
click at [793, 410] on icon "Branch-specific-item" at bounding box center [786, 416] width 13 height 13
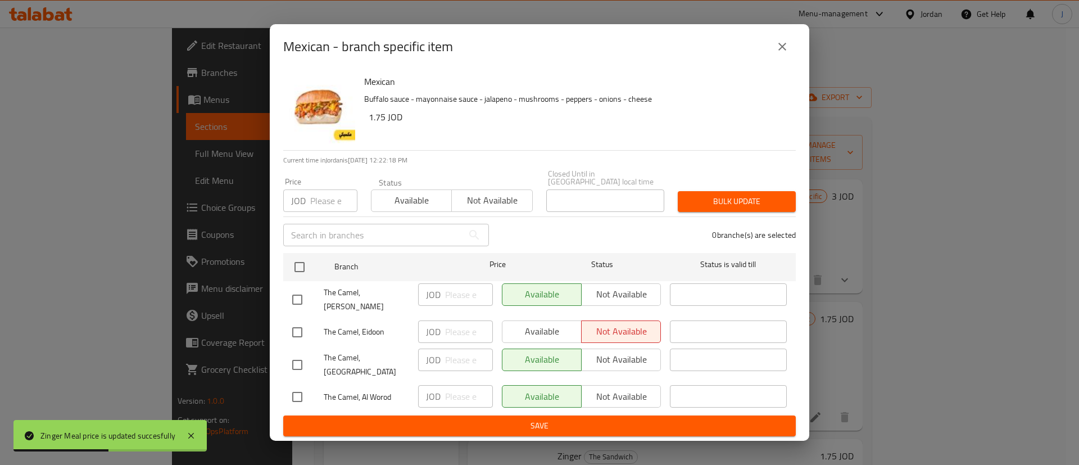
click at [788, 53] on icon "close" at bounding box center [782, 46] width 13 height 13
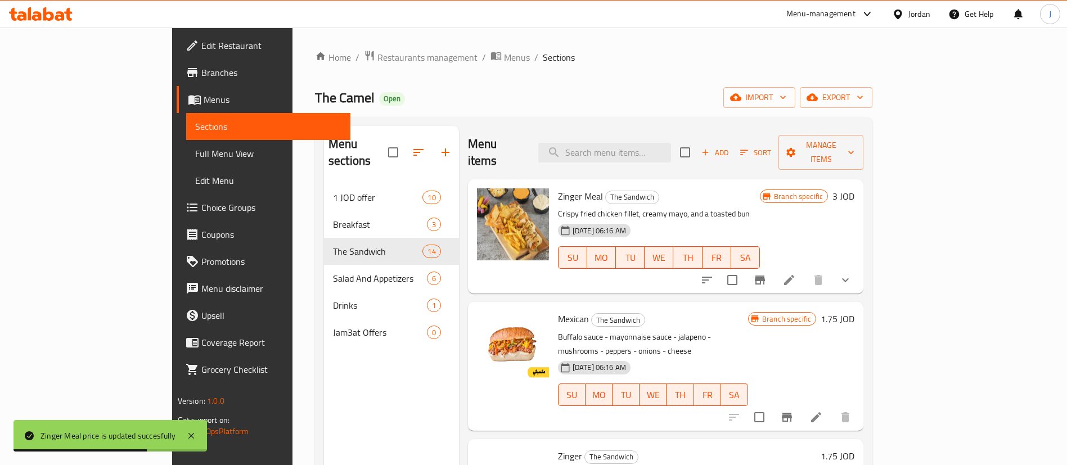
click at [854, 311] on h6 "1.75 JOD" at bounding box center [837, 319] width 34 height 16
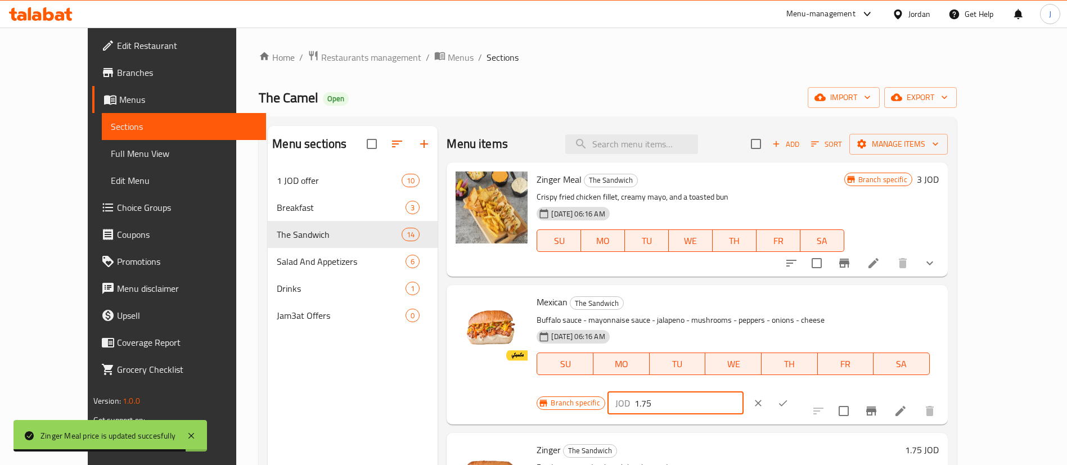
click at [743, 392] on input "1.75" at bounding box center [688, 403] width 109 height 22
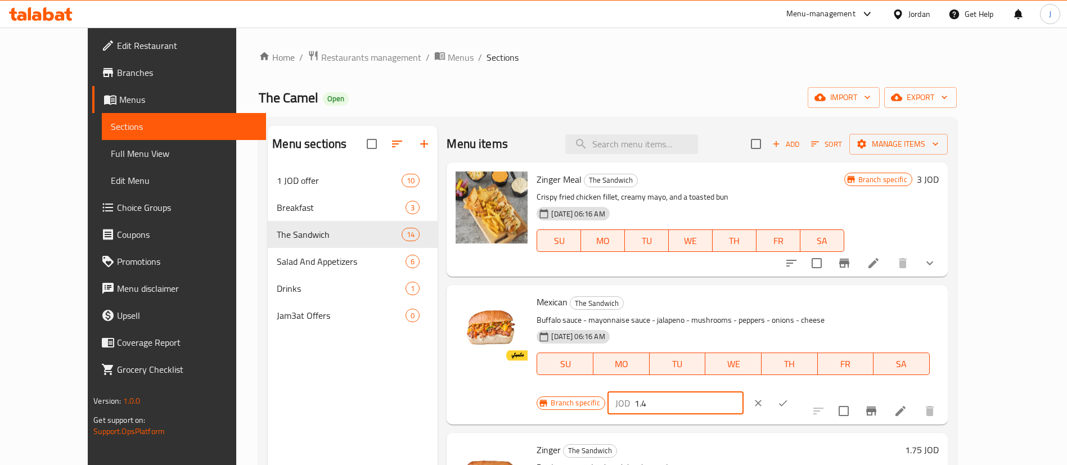
type input "1.4"
click button "ok" at bounding box center [782, 403] width 25 height 25
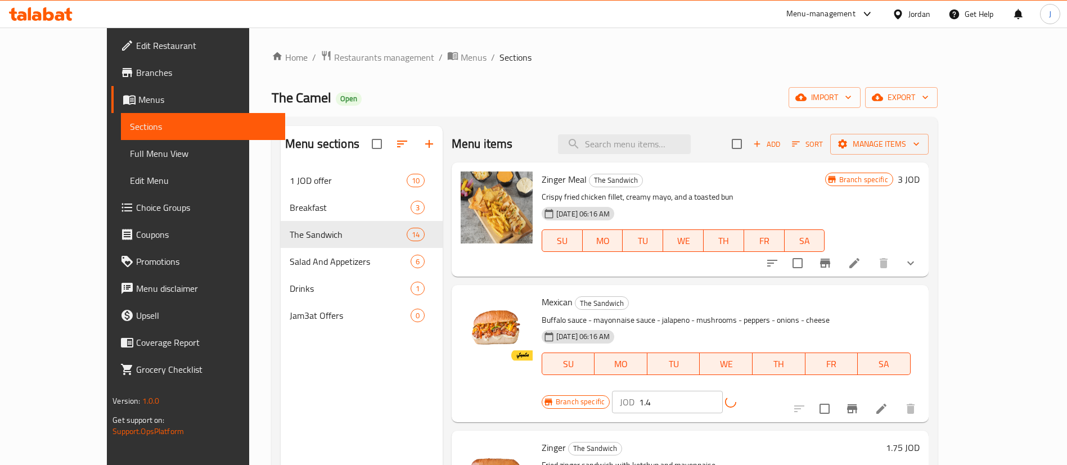
click at [919, 440] on h6 "1.75 JOD" at bounding box center [902, 448] width 34 height 16
click at [851, 441] on input "1.75" at bounding box center [796, 452] width 109 height 22
type input "1.4"
click button "ok" at bounding box center [890, 452] width 25 height 25
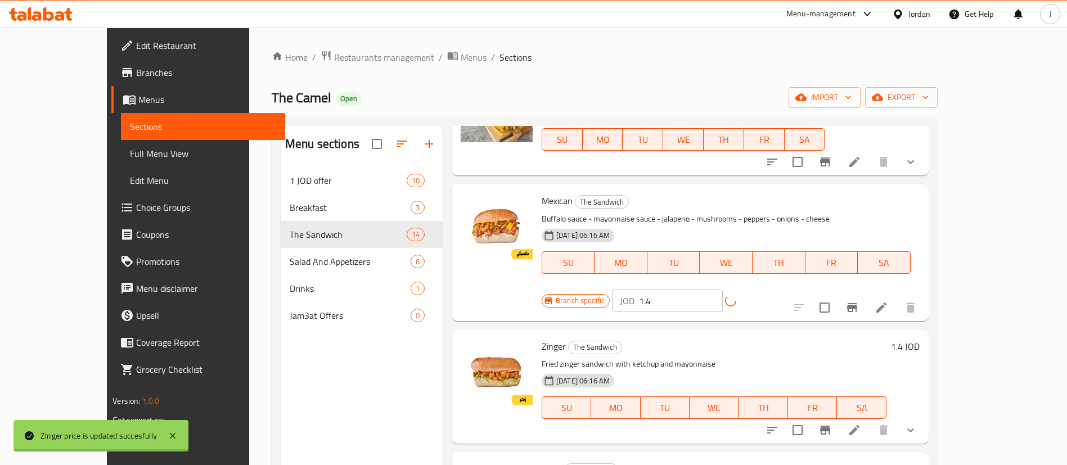
scroll to position [169, 0]
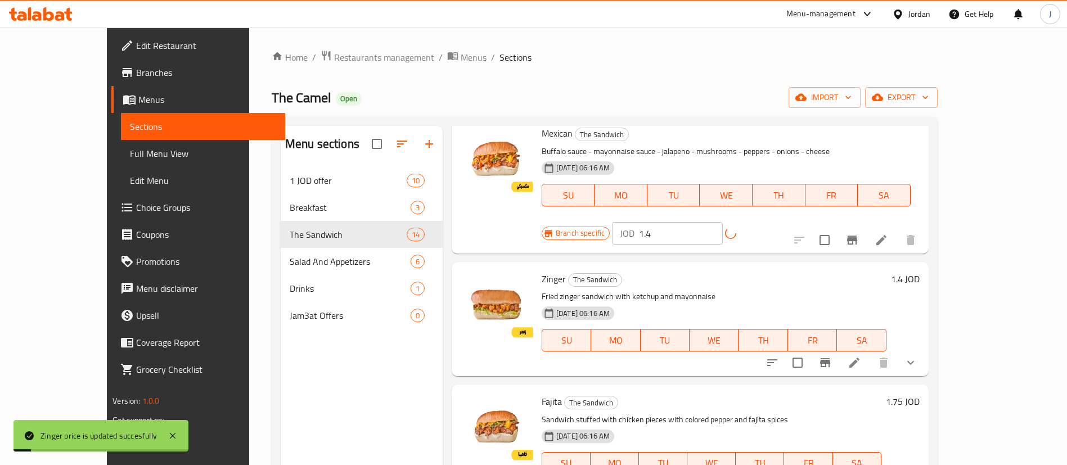
click at [919, 394] on h6 "1.75 JOD" at bounding box center [902, 402] width 34 height 16
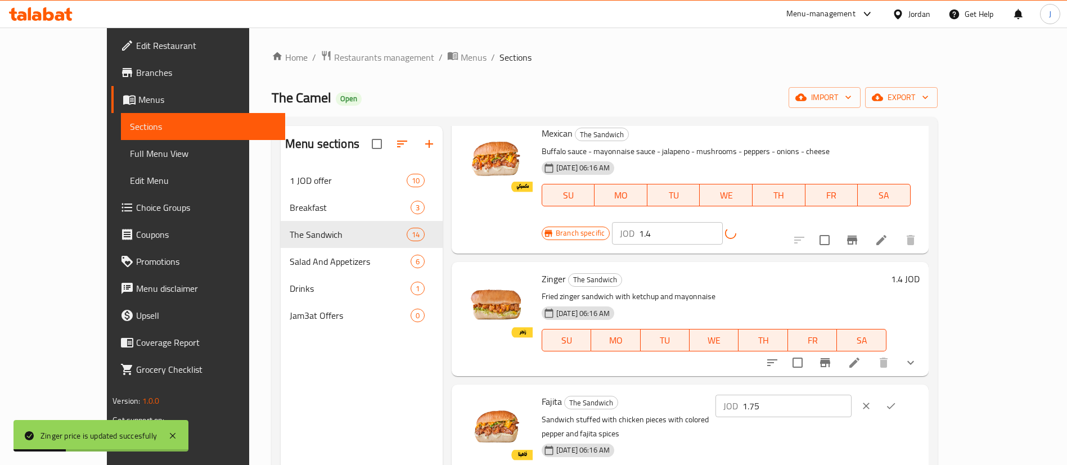
click at [851, 395] on input "1.75" at bounding box center [796, 406] width 109 height 22
type input "1.4"
click button "ok" at bounding box center [890, 406] width 25 height 25
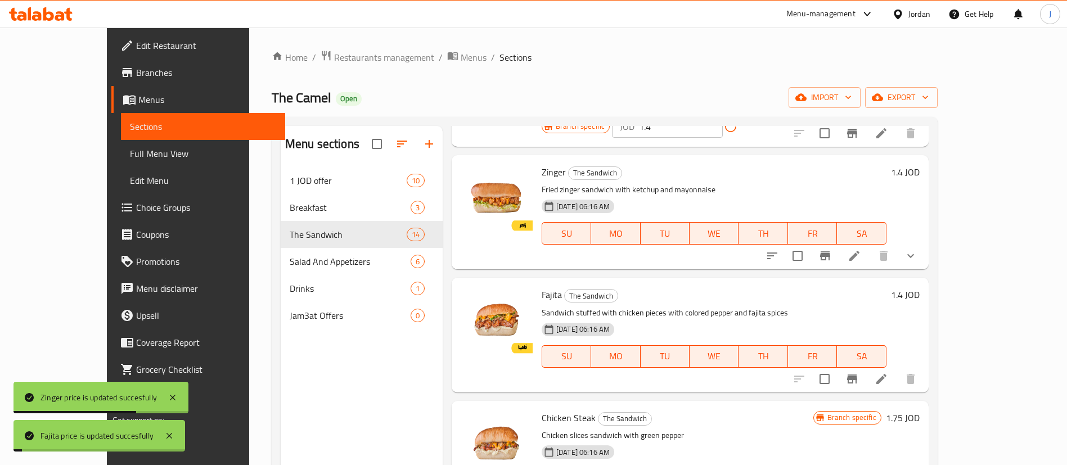
scroll to position [337, 0]
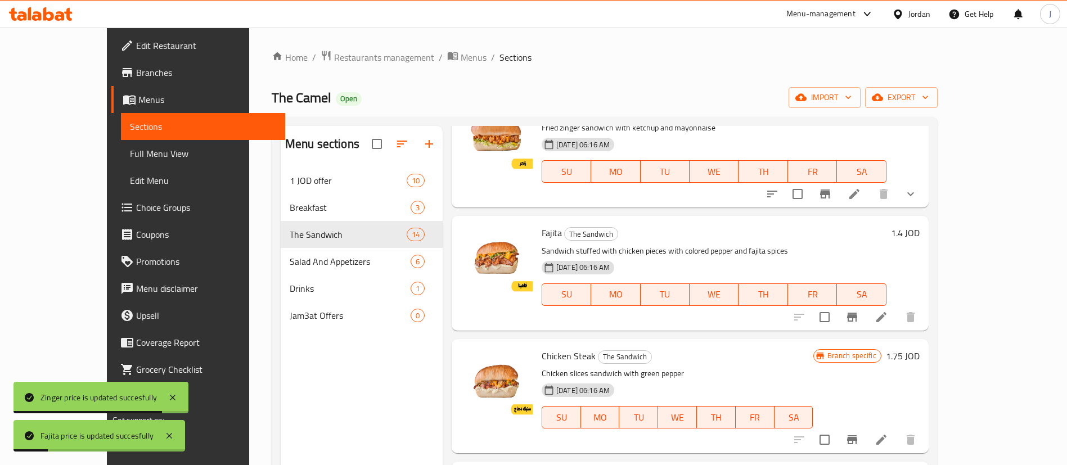
click at [919, 348] on h6 "1.75 JOD" at bounding box center [902, 356] width 34 height 16
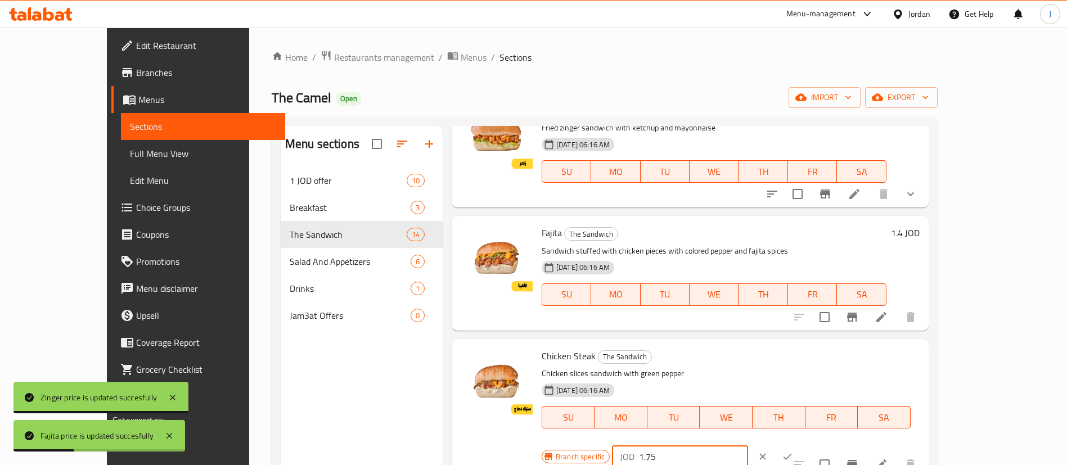
click at [748, 445] on input "1.75" at bounding box center [693, 456] width 109 height 22
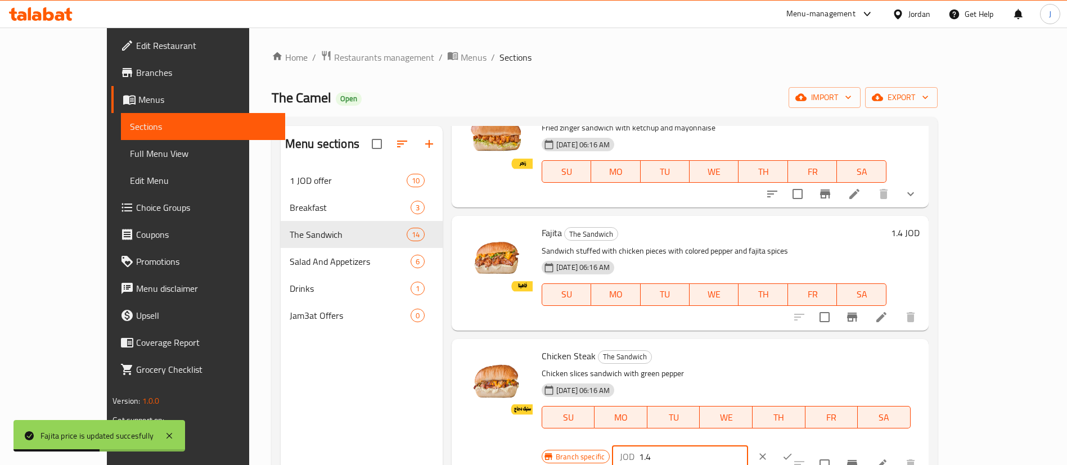
type input "1.4"
click button "ok" at bounding box center [787, 456] width 25 height 25
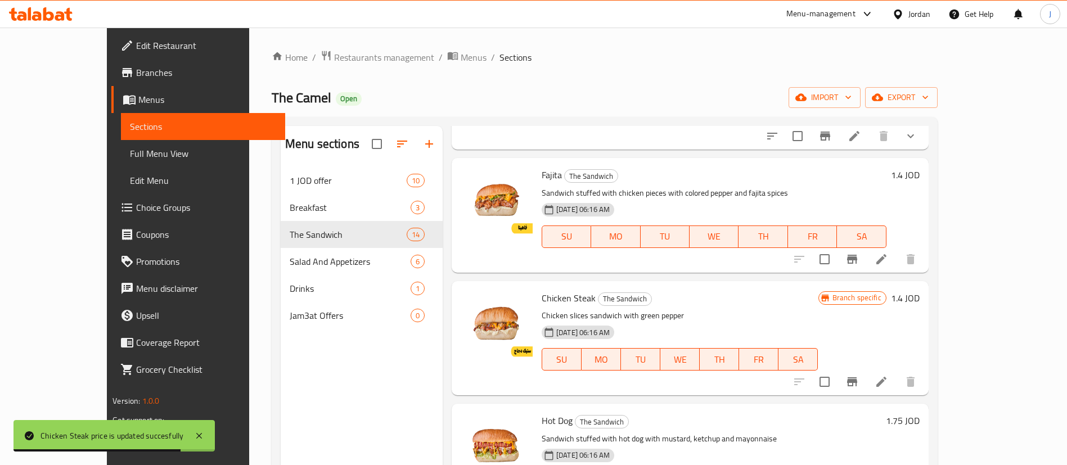
scroll to position [422, 0]
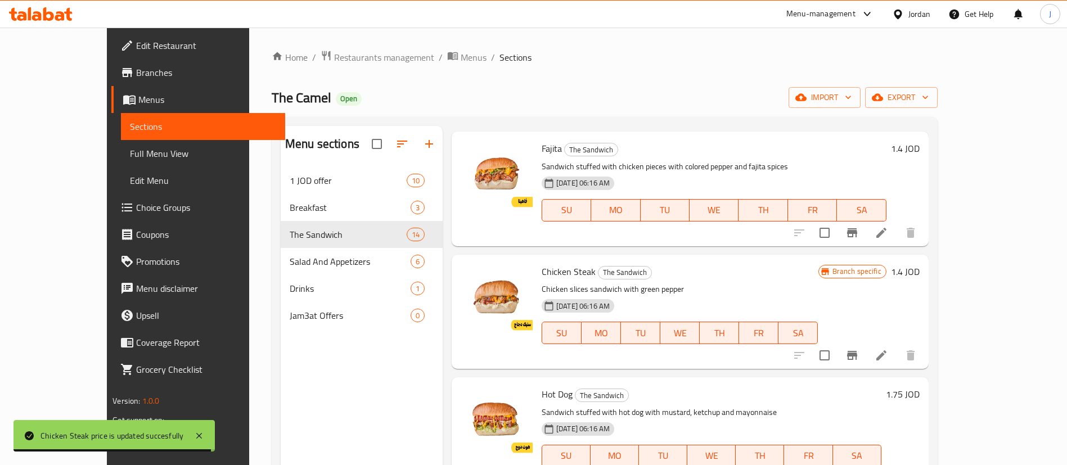
click at [919, 386] on h6 "1.75 JOD" at bounding box center [902, 394] width 34 height 16
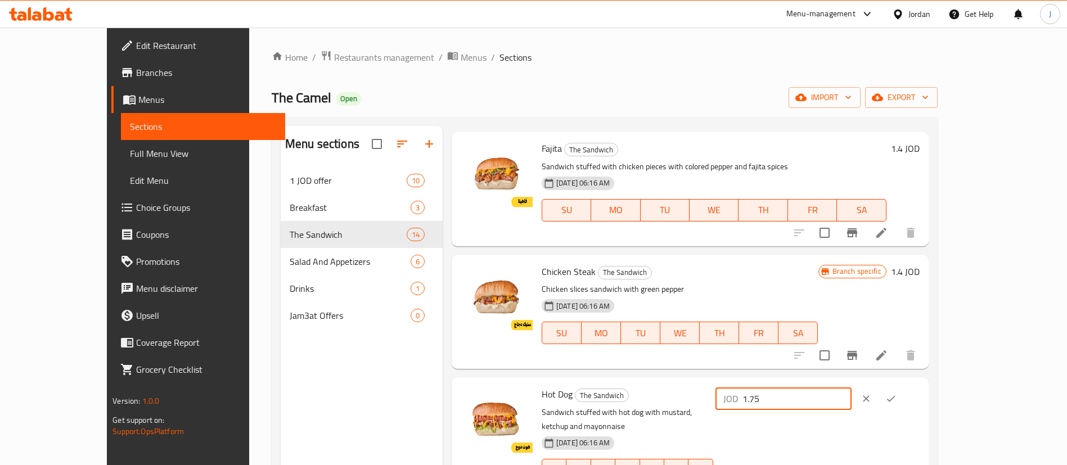
click at [851, 387] on input "1.75" at bounding box center [796, 398] width 109 height 22
type input "1.4"
click button "ok" at bounding box center [890, 398] width 25 height 25
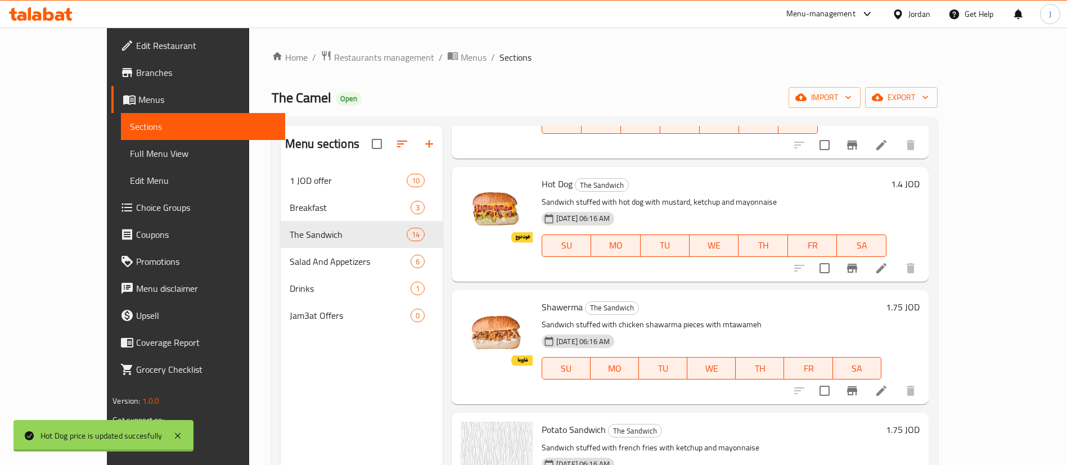
scroll to position [675, 0]
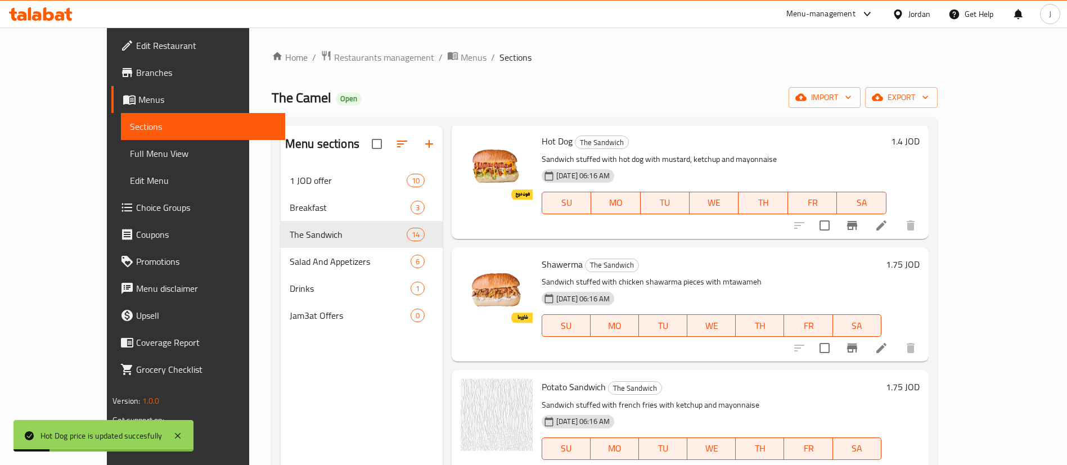
click at [919, 256] on h6 "1.75 JOD" at bounding box center [902, 264] width 34 height 16
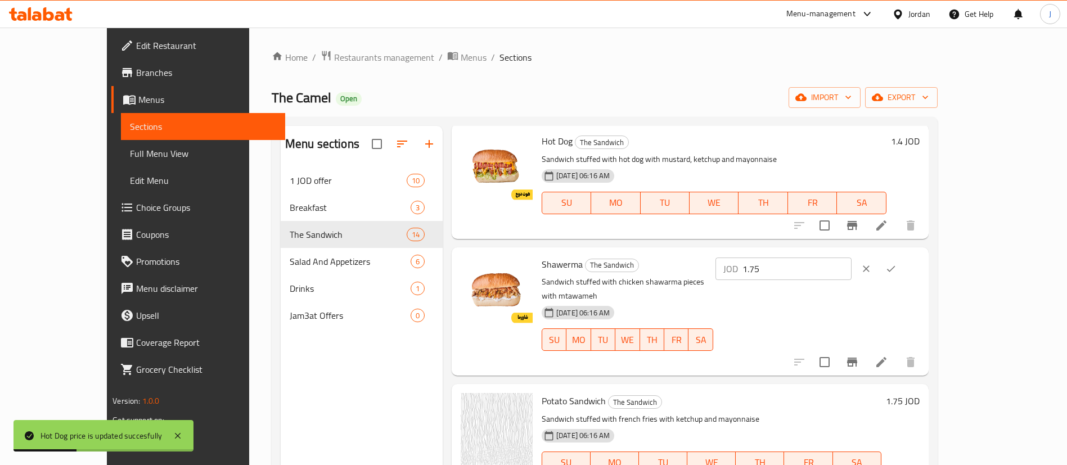
click at [851, 257] on input "1.75" at bounding box center [796, 268] width 109 height 22
type input "1.4"
click button "ok" at bounding box center [890, 268] width 25 height 25
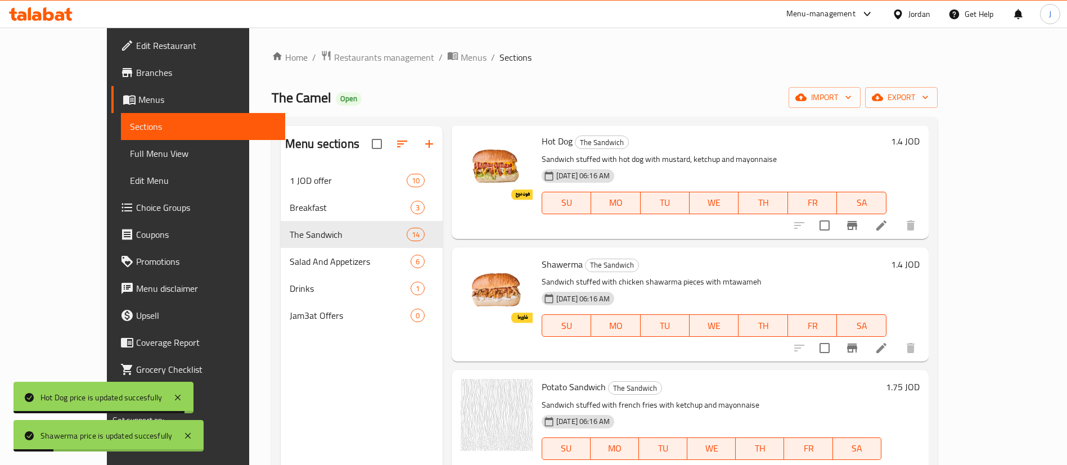
click at [919, 379] on h6 "1.75 JOD" at bounding box center [902, 387] width 34 height 16
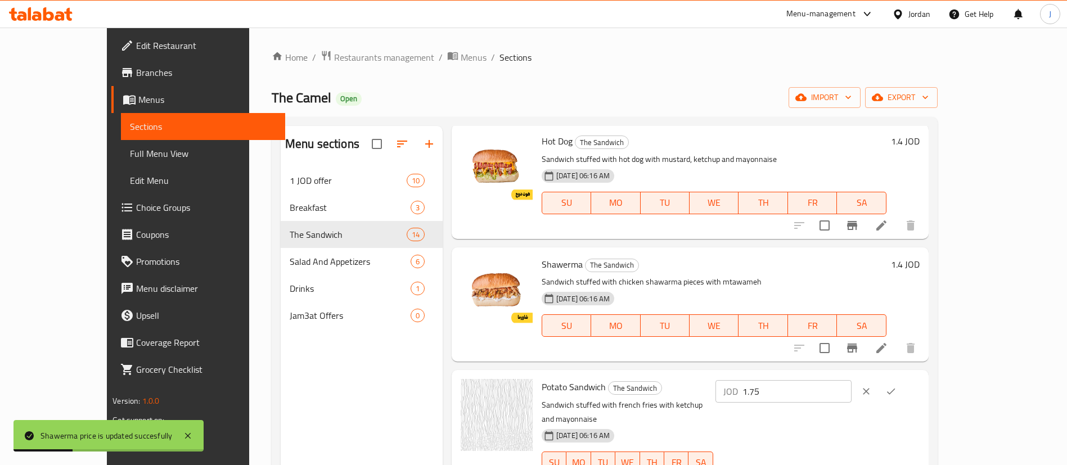
click at [851, 380] on input "1.75" at bounding box center [796, 391] width 109 height 22
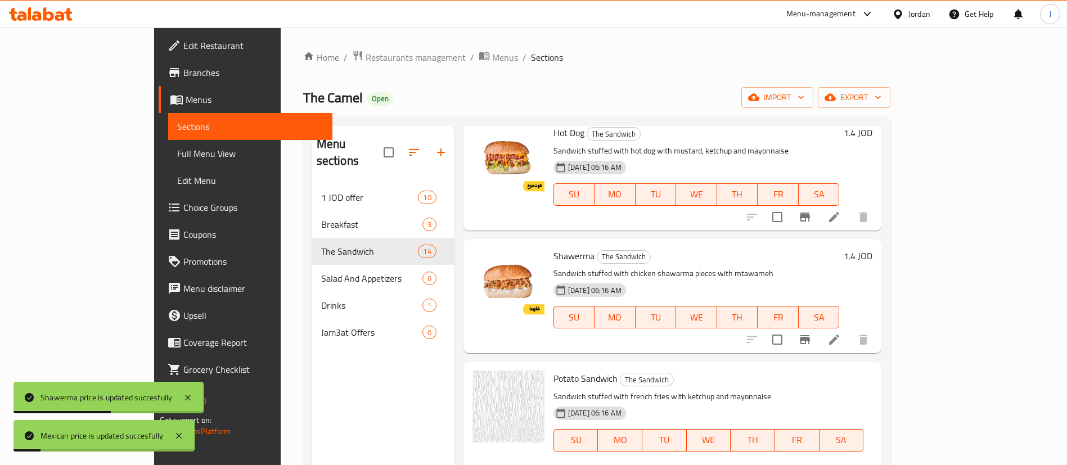
type input "1.4"
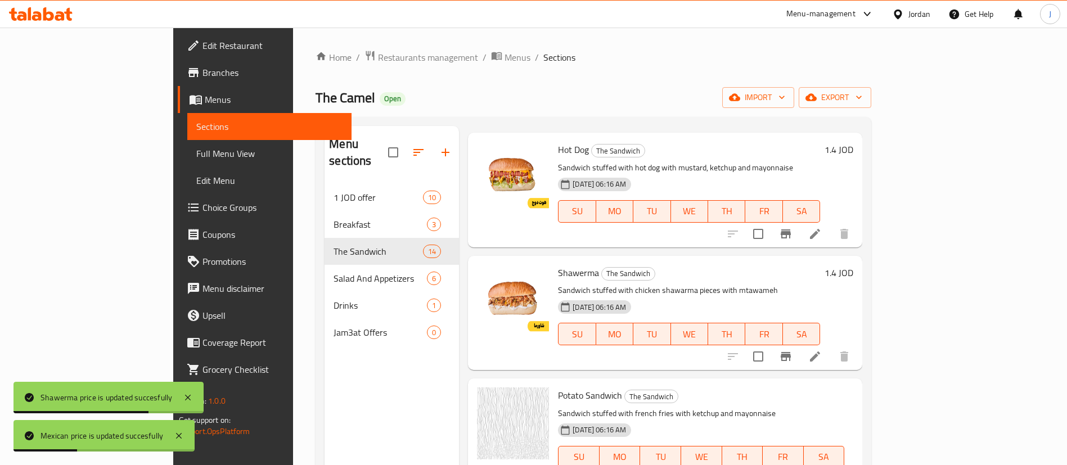
scroll to position [759, 0]
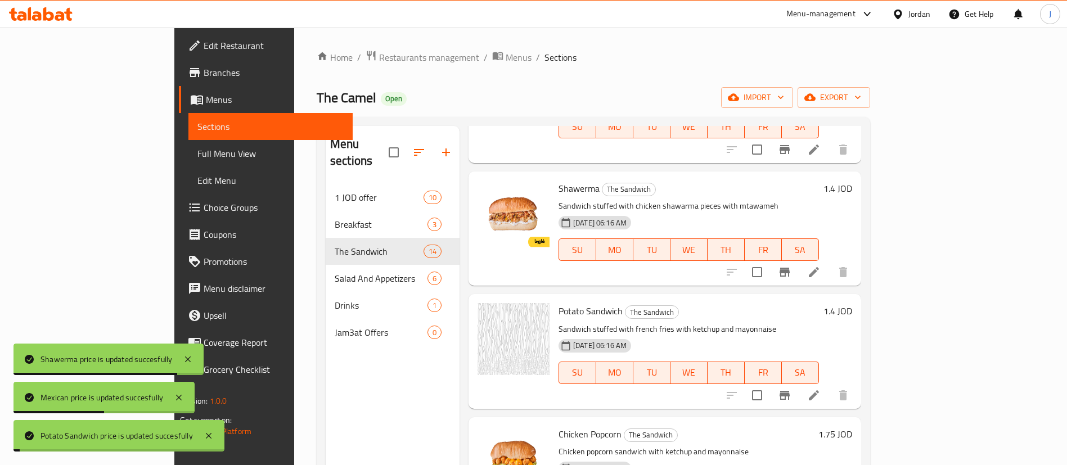
click at [852, 426] on h6 "1.75 JOD" at bounding box center [835, 434] width 34 height 16
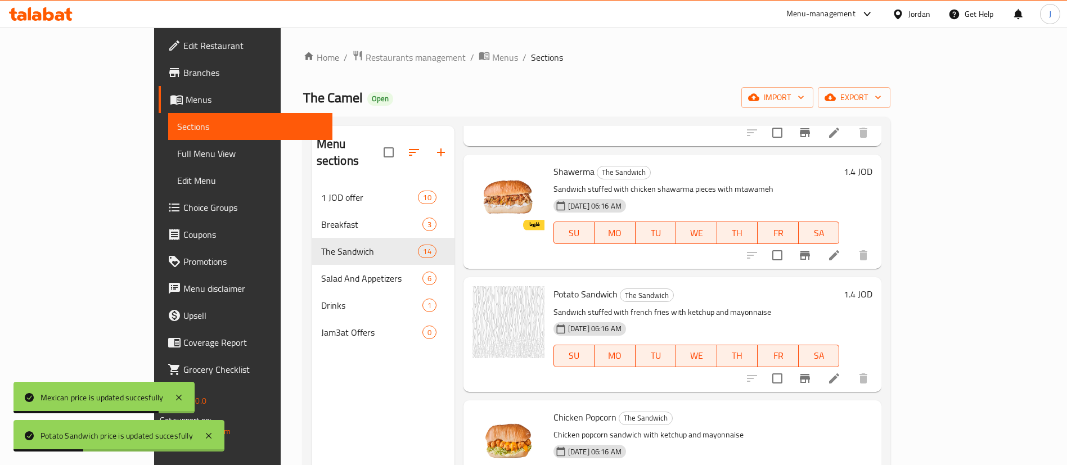
type input "1.4"
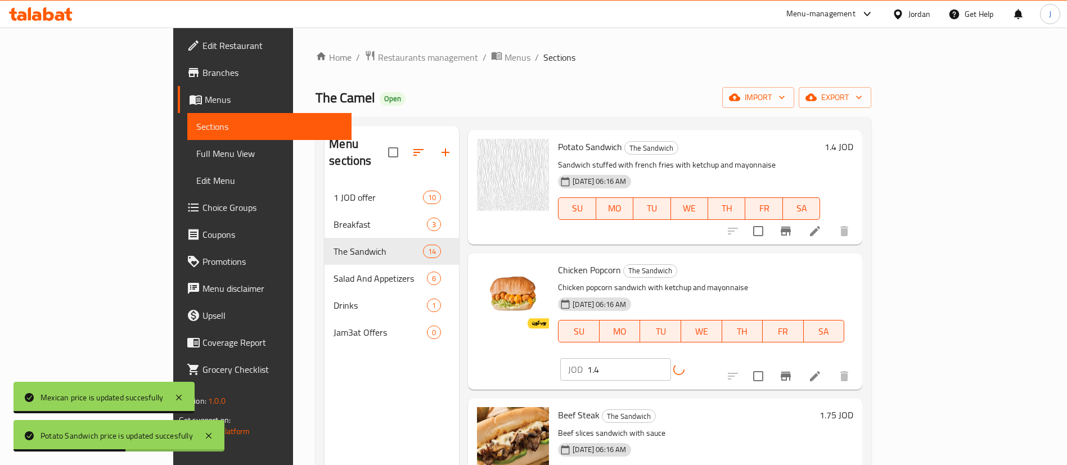
scroll to position [928, 0]
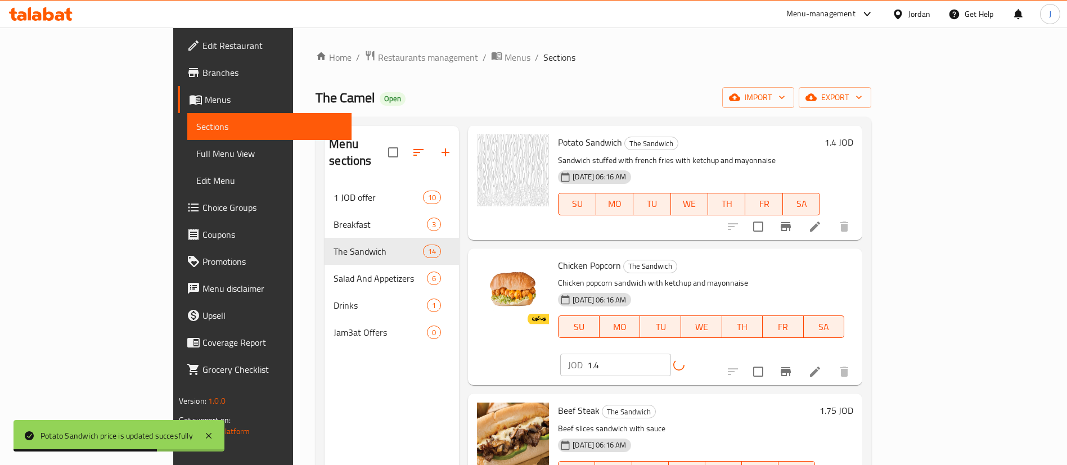
click at [853, 403] on h6 "1.75 JOD" at bounding box center [836, 411] width 34 height 16
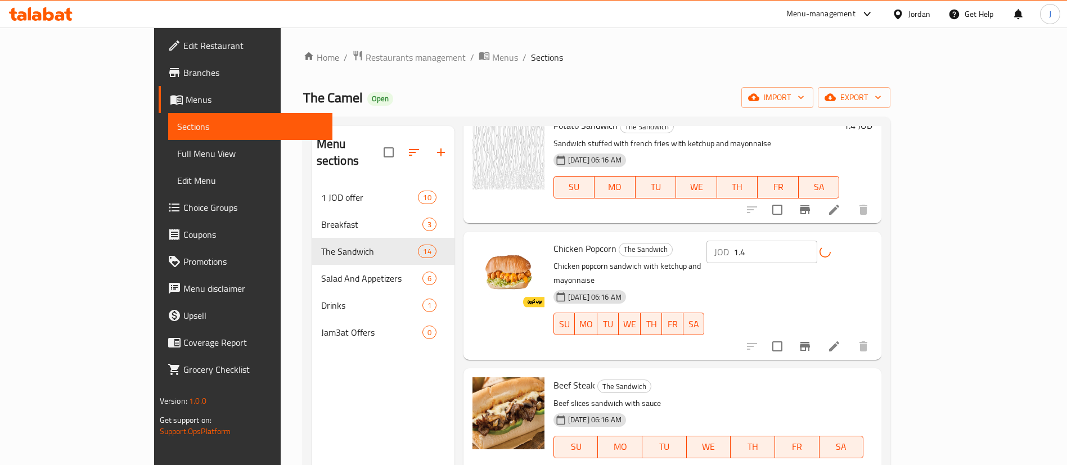
type input "1.4"
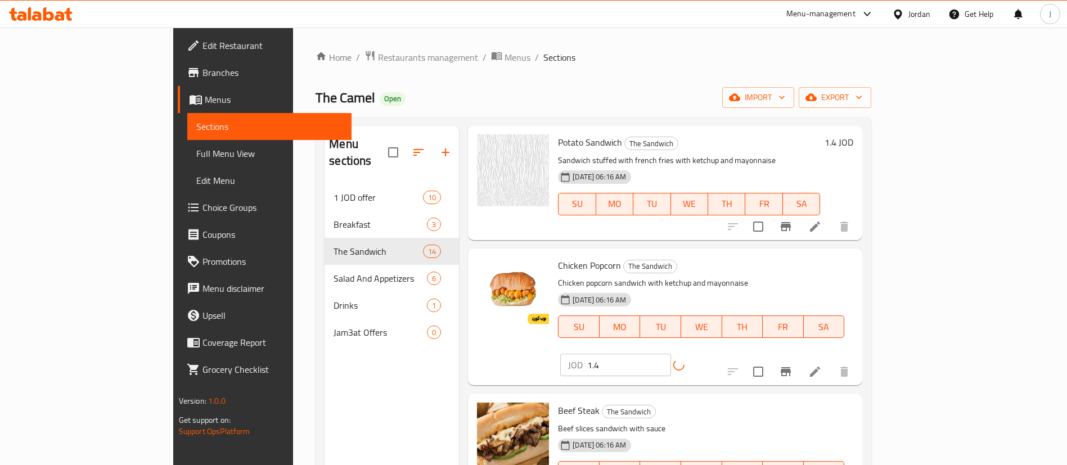
scroll to position [1096, 0]
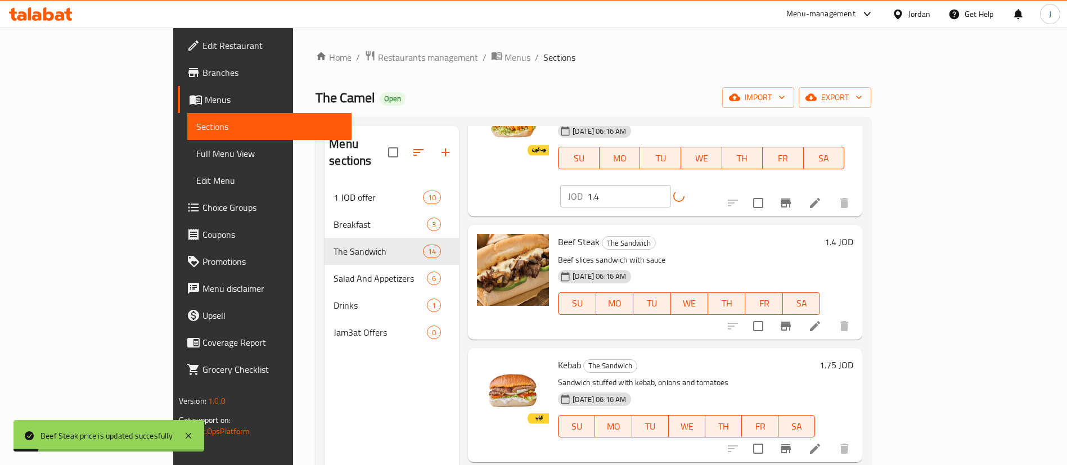
click at [853, 357] on h6 "1.75 JOD" at bounding box center [836, 365] width 34 height 16
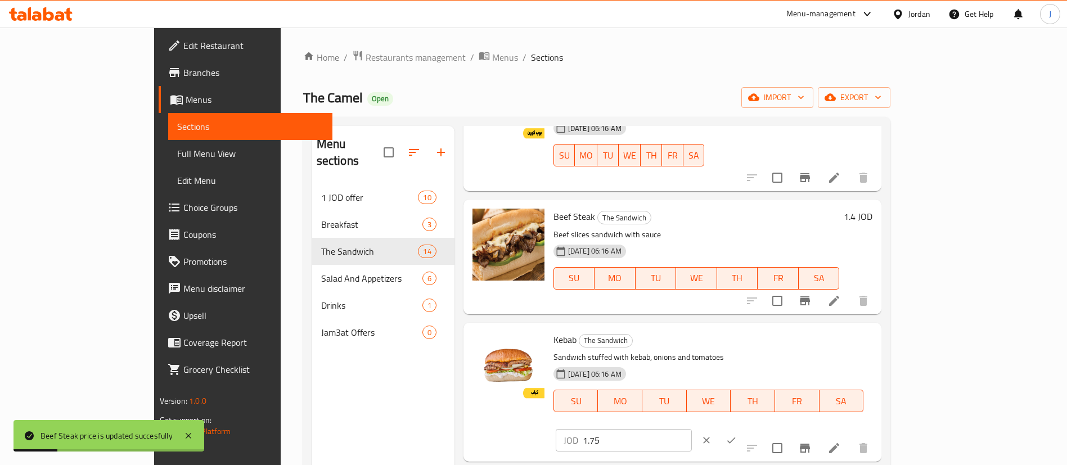
click at [692, 429] on input "1.75" at bounding box center [636, 440] width 109 height 22
type input "1.4"
click button "ok" at bounding box center [731, 440] width 25 height 25
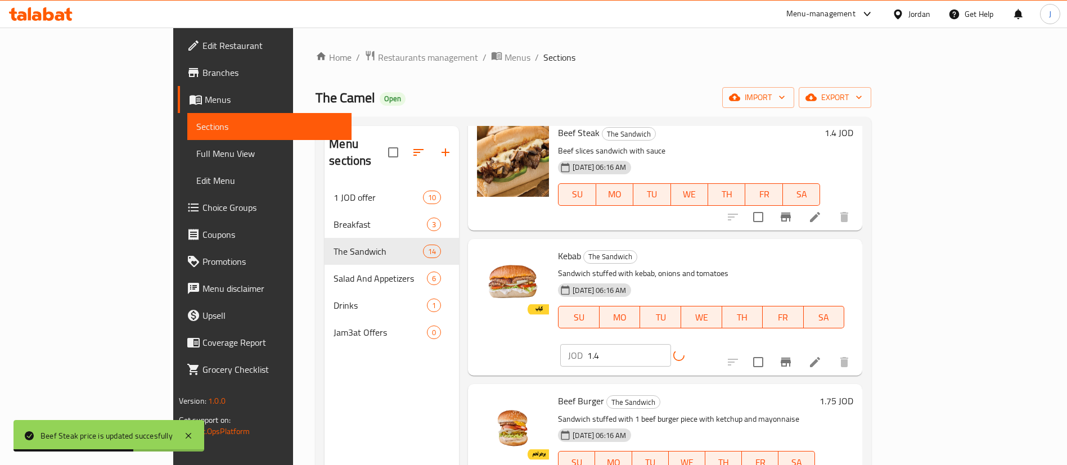
scroll to position [1265, 0]
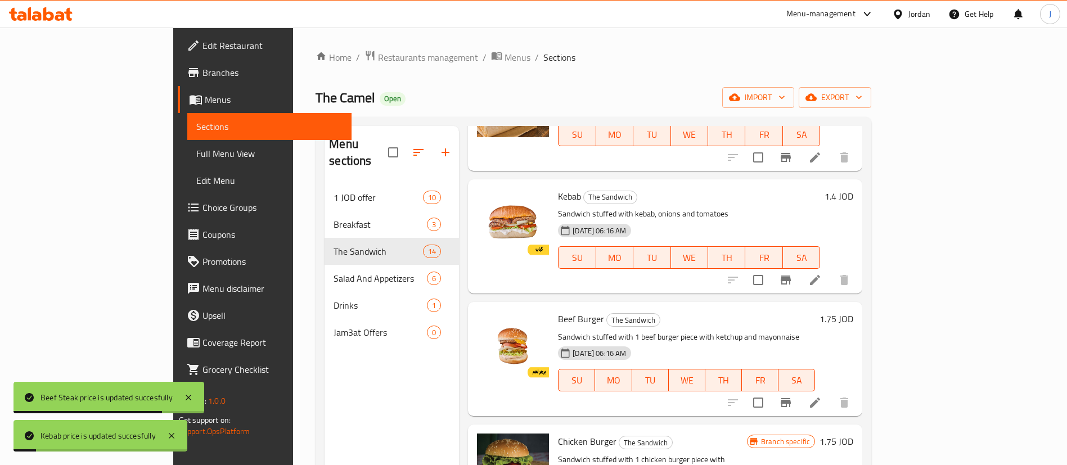
click at [853, 311] on h6 "1.75 JOD" at bounding box center [836, 319] width 34 height 16
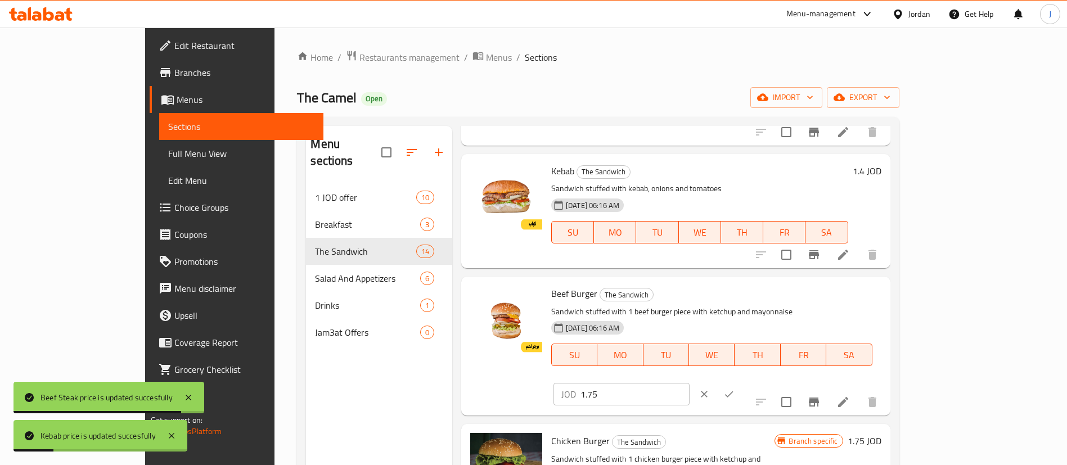
click at [689, 383] on input "1.75" at bounding box center [634, 394] width 109 height 22
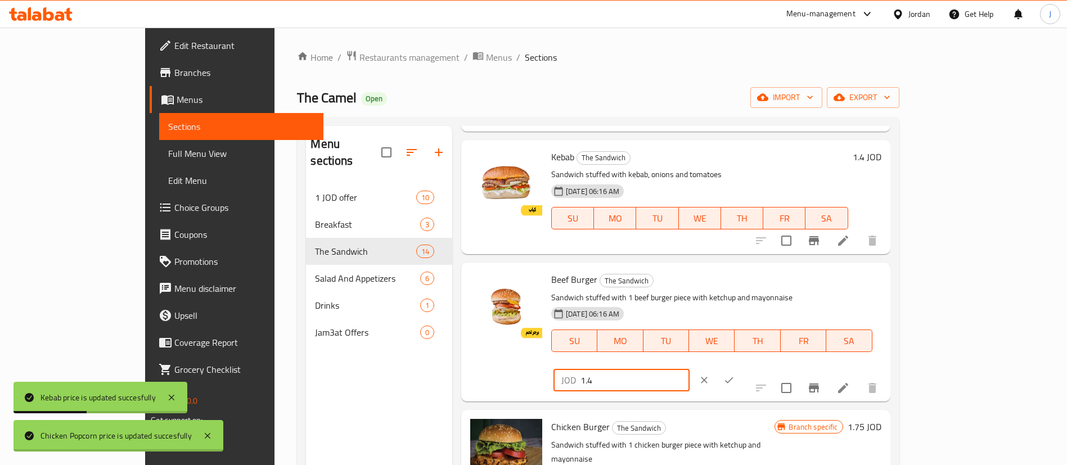
type input "1.4"
click button "ok" at bounding box center [728, 380] width 25 height 25
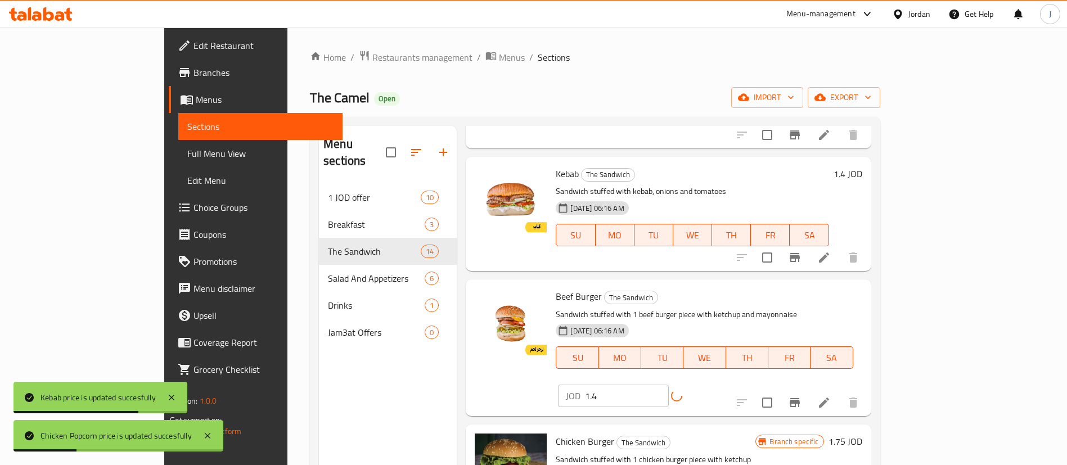
click at [862, 433] on h6 "1.75 JOD" at bounding box center [845, 441] width 34 height 16
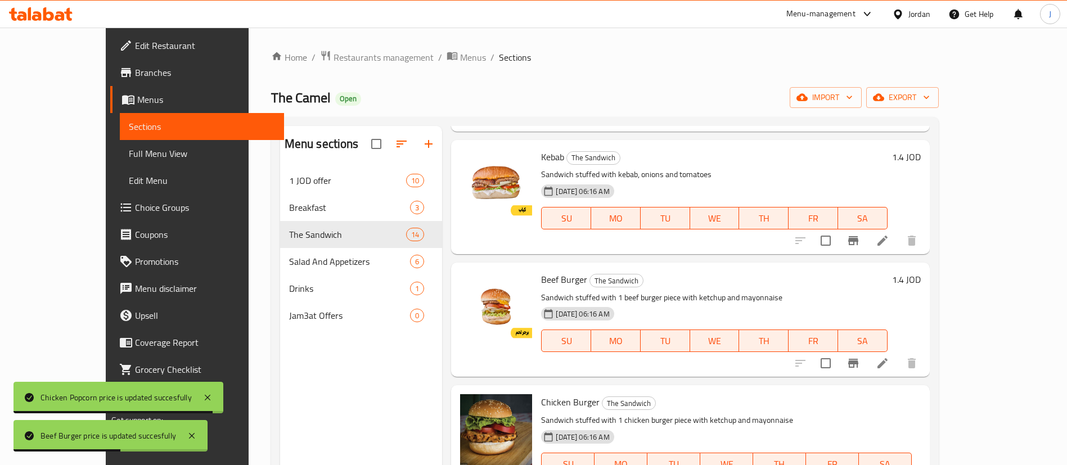
type input "1.4"
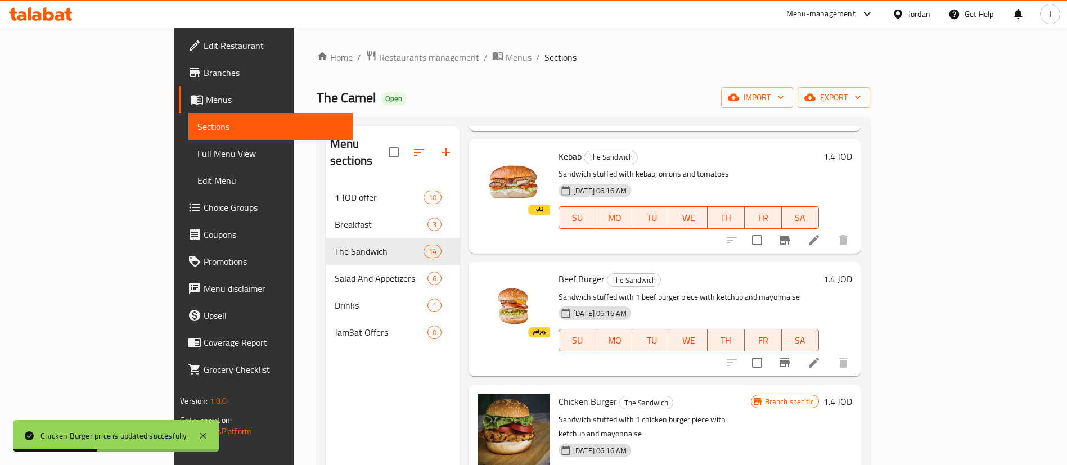
scroll to position [157, 0]
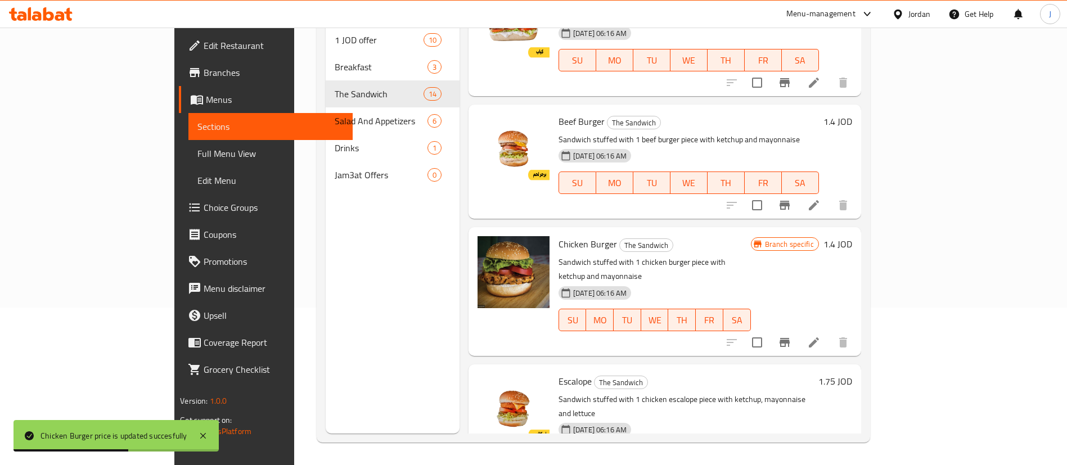
click at [852, 373] on h6 "1.75 JOD" at bounding box center [835, 381] width 34 height 16
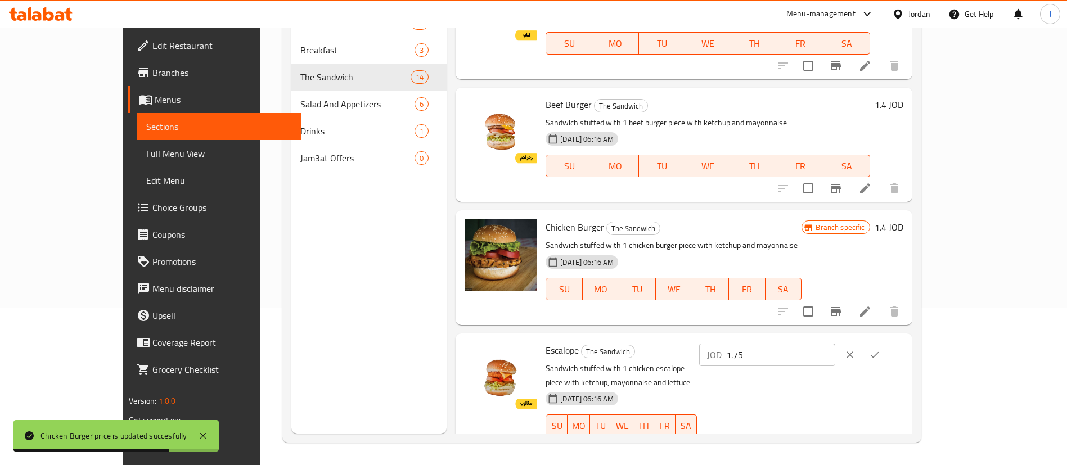
click at [835, 344] on input "1.75" at bounding box center [780, 355] width 109 height 22
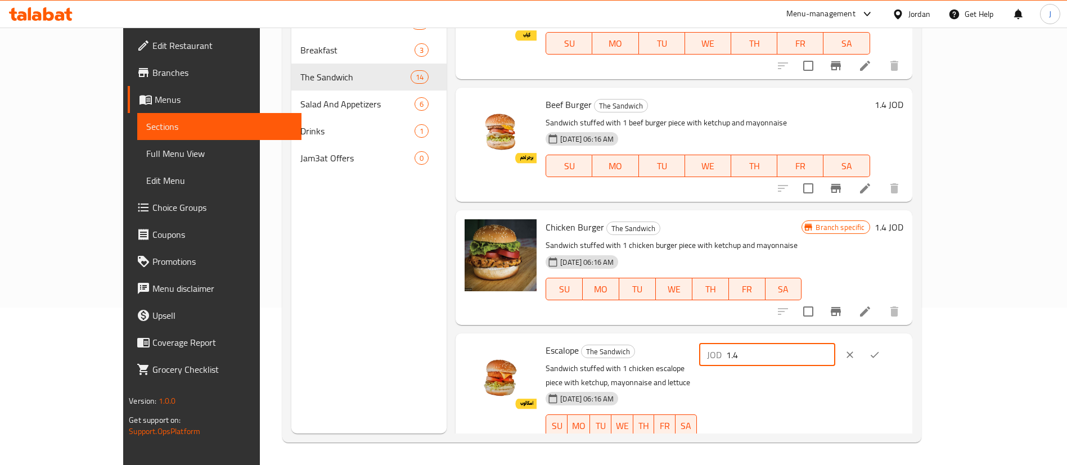
type input "1.4"
click button "ok" at bounding box center [874, 354] width 25 height 25
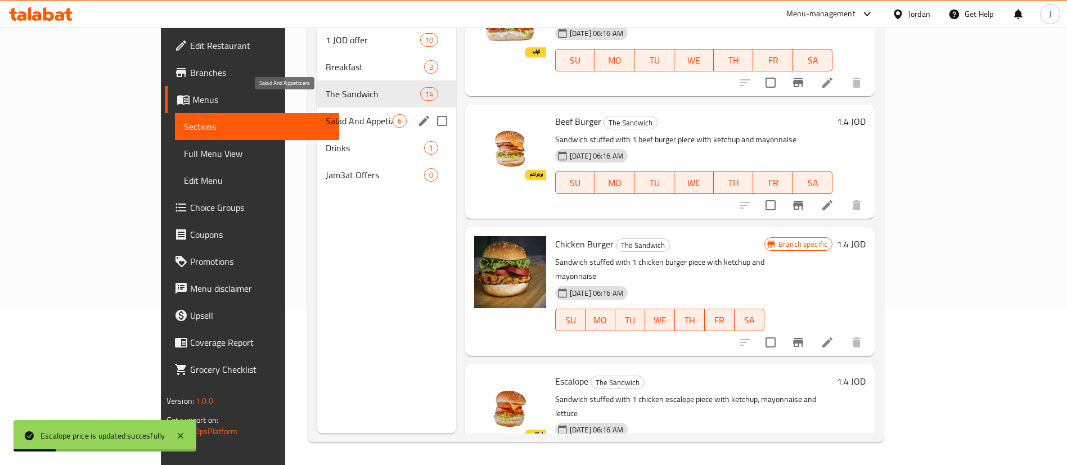
click at [326, 114] on span "Salad And Appetizers" at bounding box center [359, 120] width 67 height 13
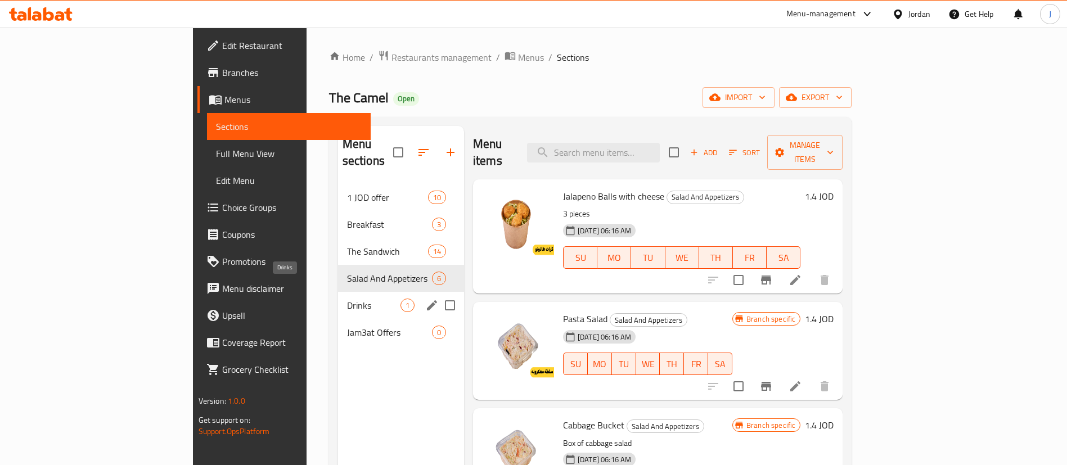
click at [347, 299] on span "Drinks" at bounding box center [373, 305] width 53 height 13
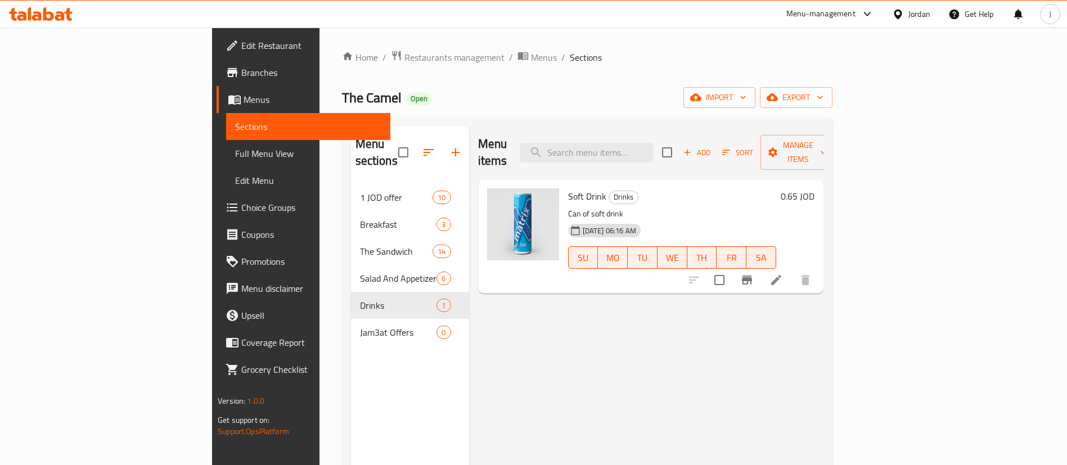
click at [814, 188] on h6 "0.65 JOD" at bounding box center [797, 196] width 34 height 16
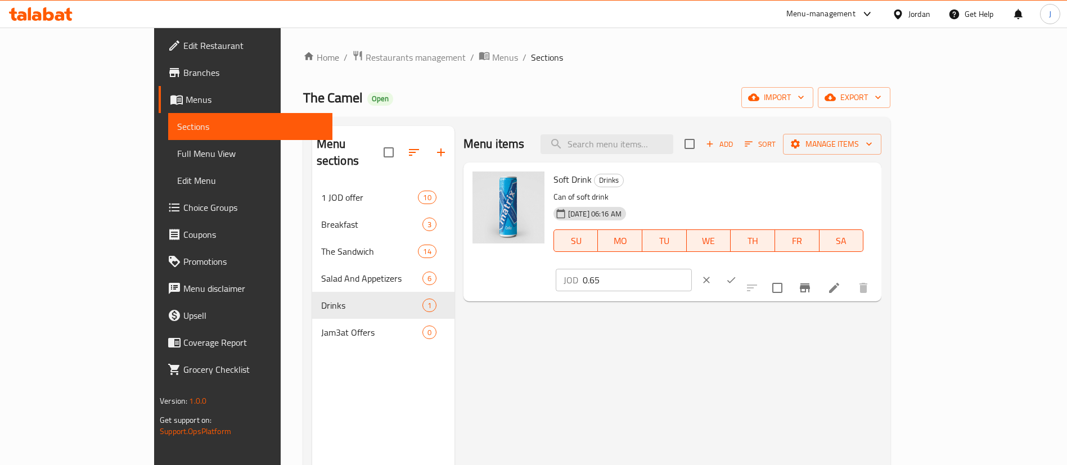
click at [692, 269] on input "0.65" at bounding box center [636, 280] width 109 height 22
type input "0.5"
click button "ok" at bounding box center [731, 280] width 25 height 25
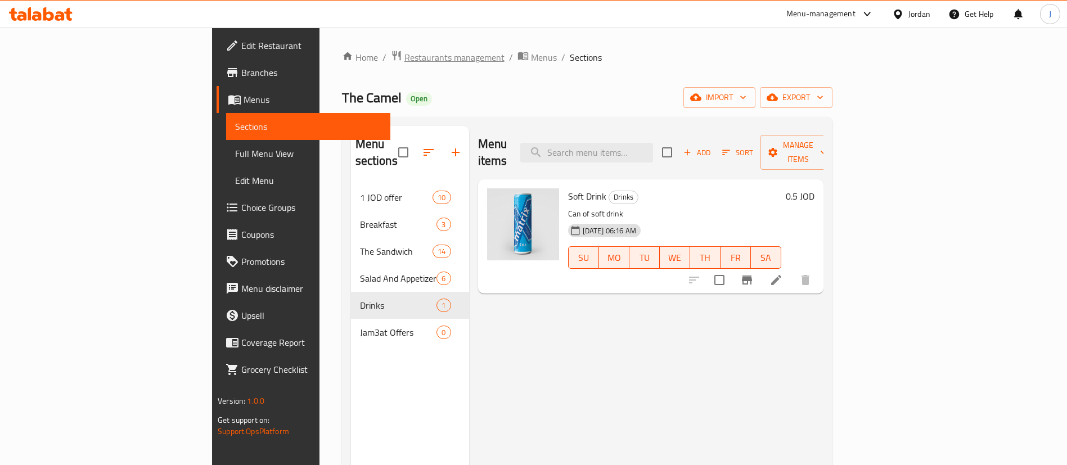
click at [404, 60] on span "Restaurants management" at bounding box center [454, 57] width 100 height 13
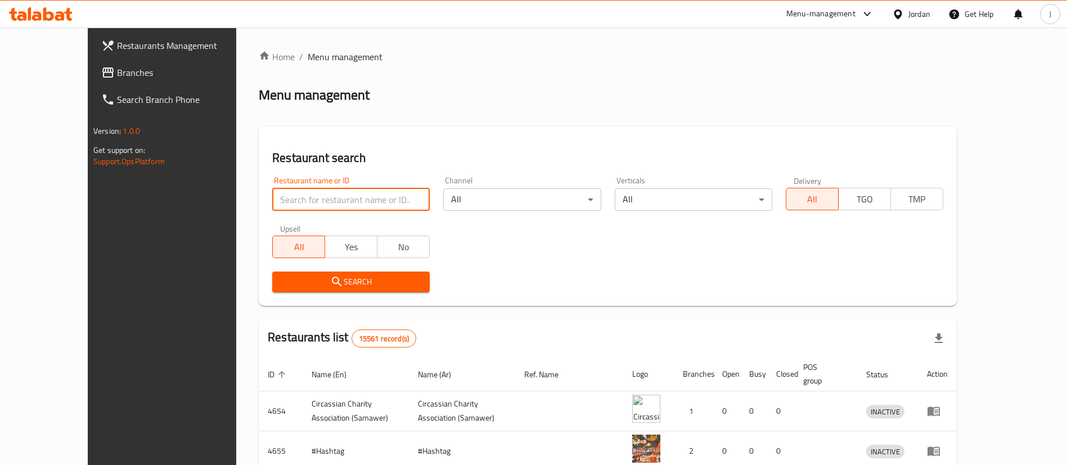
click at [302, 197] on input "search" at bounding box center [350, 199] width 157 height 22
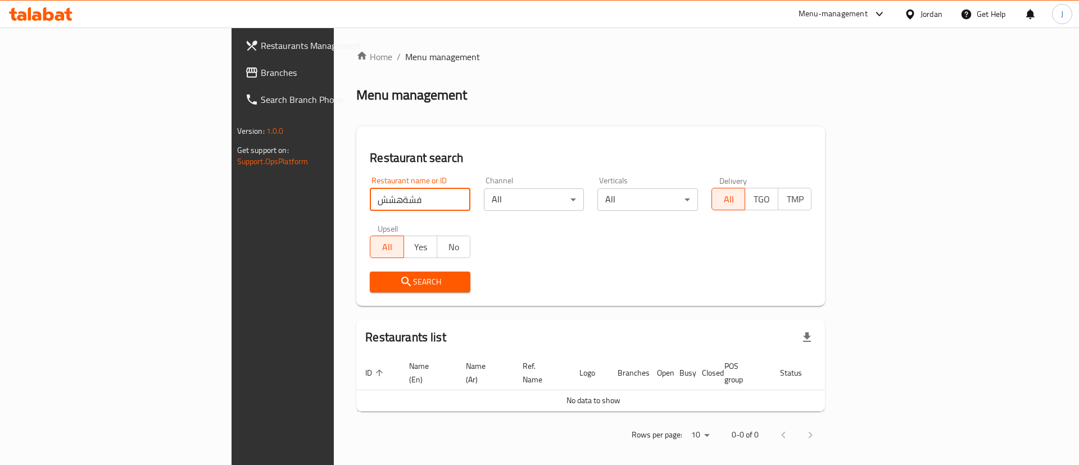
click at [370, 196] on input "فشةهشش" at bounding box center [420, 199] width 101 height 22
type input "tamiaa"
click button "Search" at bounding box center [420, 282] width 101 height 21
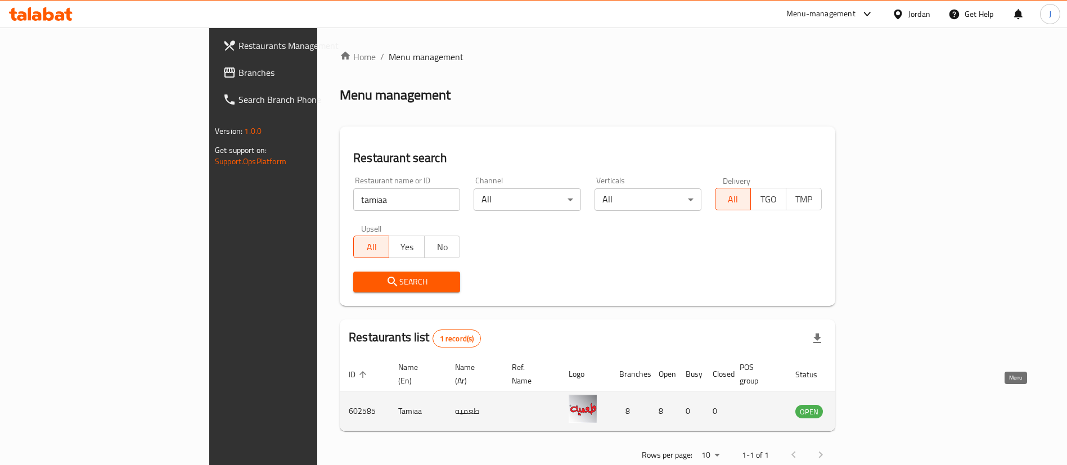
click at [867, 407] on icon "enhanced table" at bounding box center [861, 412] width 12 height 10
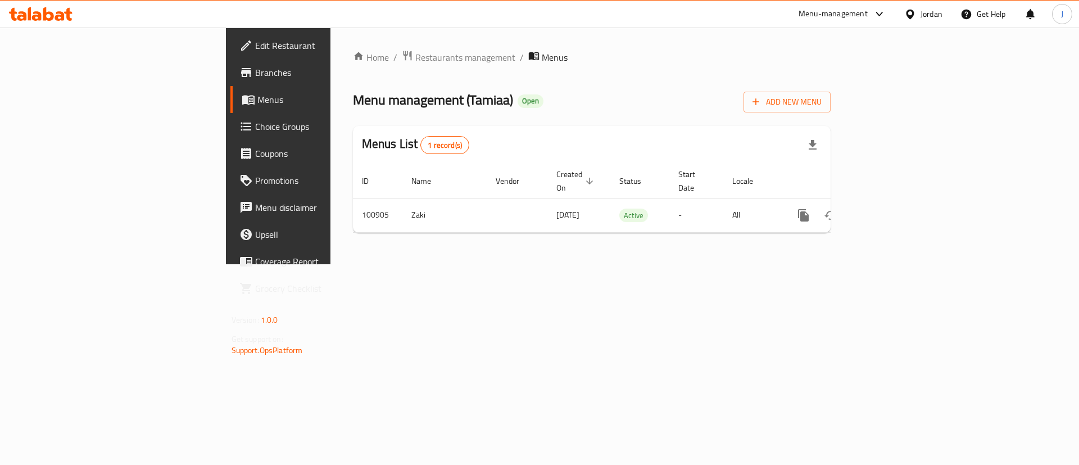
click at [255, 69] on span "Branches" at bounding box center [326, 72] width 142 height 13
